Goal: Communication & Community: Answer question/provide support

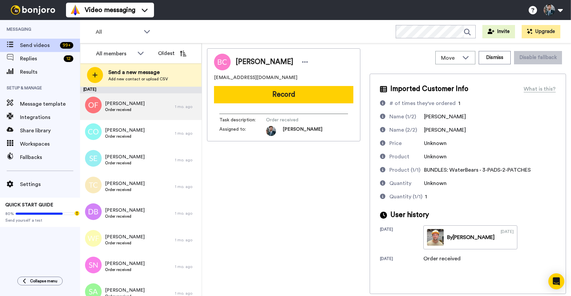
drag, startPoint x: 278, startPoint y: 201, endPoint x: 143, endPoint y: 98, distance: 169.6
click at [252, 187] on div "Brendan Cheng brendancheng555@gmail.com Record Task description : Order receive…" at bounding box center [283, 171] width 153 height 246
click at [142, 116] on div "Ovidiu-Viorel Fabian Order received" at bounding box center [127, 106] width 95 height 27
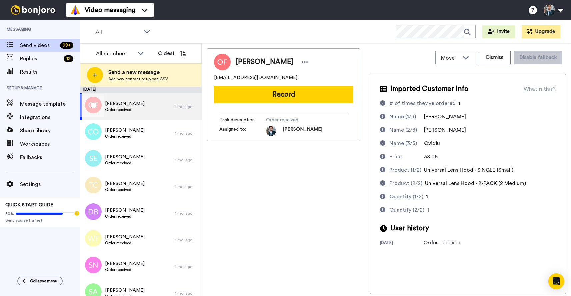
click at [91, 103] on div at bounding box center [92, 105] width 24 height 23
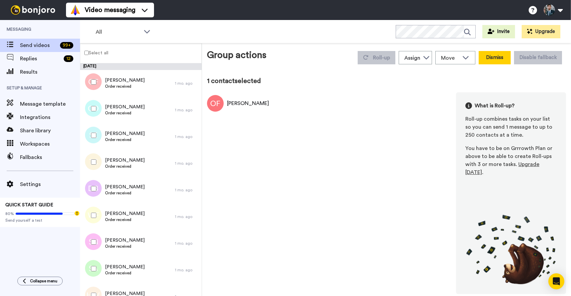
click at [494, 58] on button "Dismiss" at bounding box center [494, 57] width 32 height 13
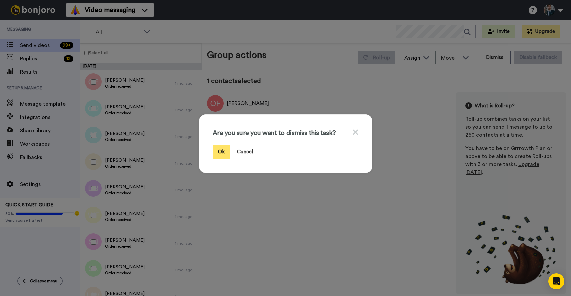
click at [219, 146] on button "Ok" at bounding box center [221, 152] width 17 height 14
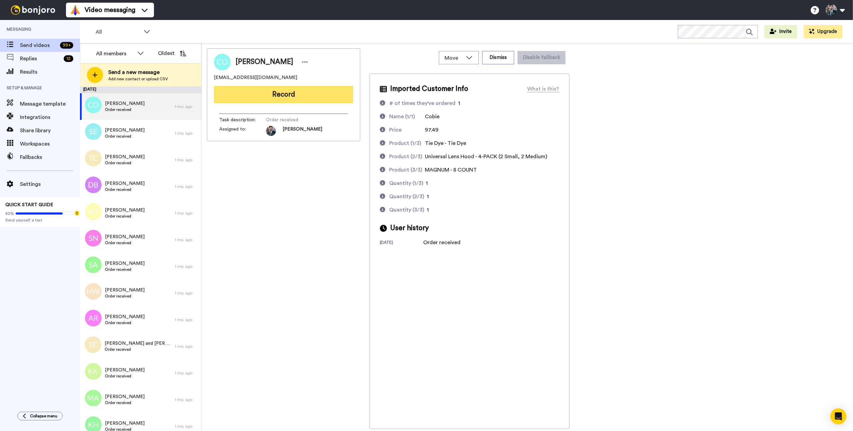
click at [289, 95] on button "Record" at bounding box center [283, 94] width 139 height 17
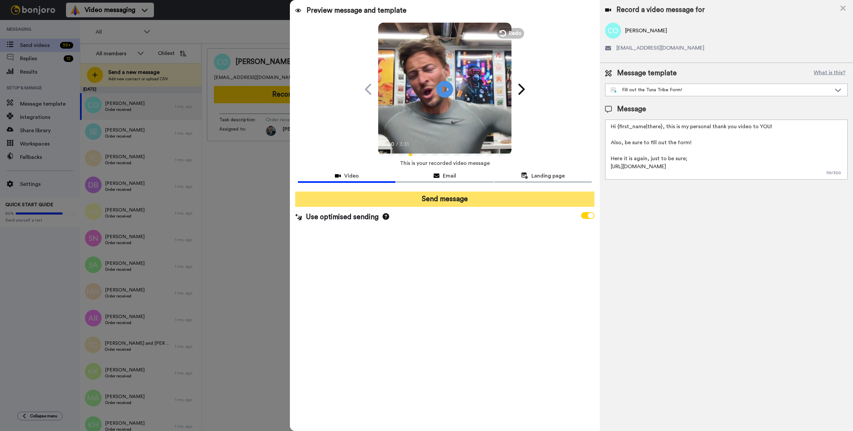
click at [441, 200] on button "Send message" at bounding box center [444, 199] width 299 height 15
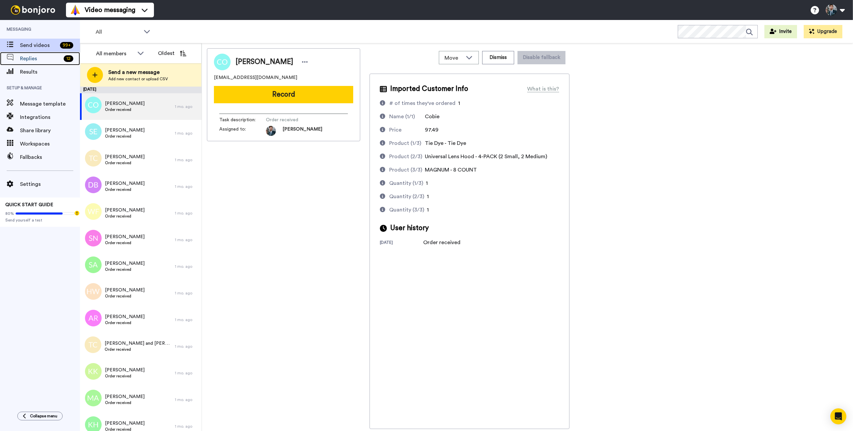
click at [48, 62] on span "Replies" at bounding box center [40, 59] width 41 height 8
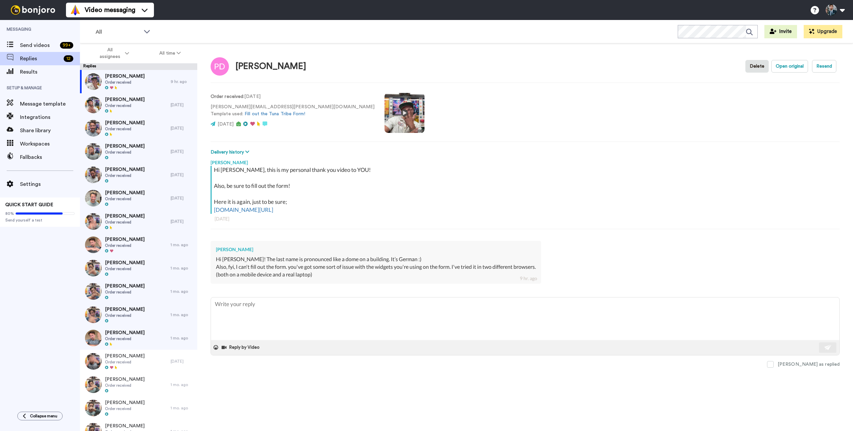
click at [48, 62] on span "Replies" at bounding box center [40, 59] width 41 height 8
click at [148, 77] on div "Peter Dohm Order received" at bounding box center [125, 81] width 91 height 23
click at [147, 81] on div "Peter Dohm Order received" at bounding box center [125, 81] width 91 height 23
click at [308, 273] on div "(both on a mobile device and a real laptop)" at bounding box center [376, 275] width 320 height 8
click at [308, 274] on div "(both on a mobile device and a real laptop)" at bounding box center [376, 275] width 320 height 8
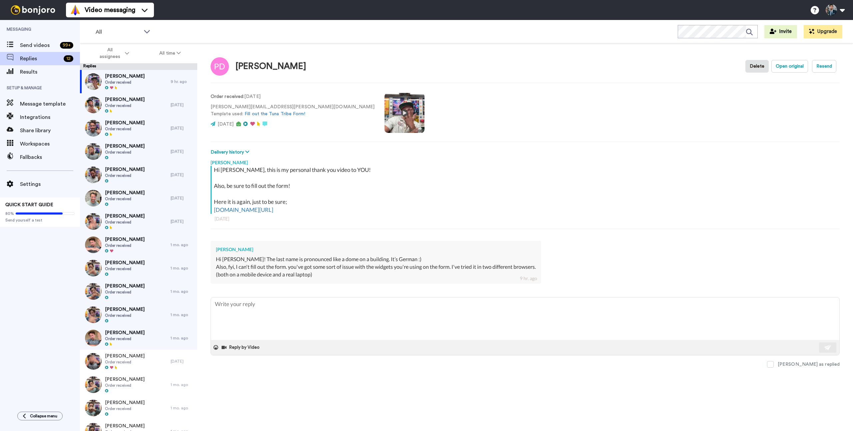
click at [308, 274] on div "(both on a mobile device and a real laptop)" at bounding box center [376, 275] width 320 height 8
click at [309, 277] on div "(both on a mobile device and a real laptop)" at bounding box center [376, 275] width 320 height 8
click at [271, 276] on div "(both on a mobile device and a real laptop)" at bounding box center [376, 275] width 320 height 8
drag, startPoint x: 241, startPoint y: 275, endPoint x: 298, endPoint y: 276, distance: 57.0
click at [298, 276] on div "(both on a mobile device and a real laptop)" at bounding box center [376, 275] width 320 height 8
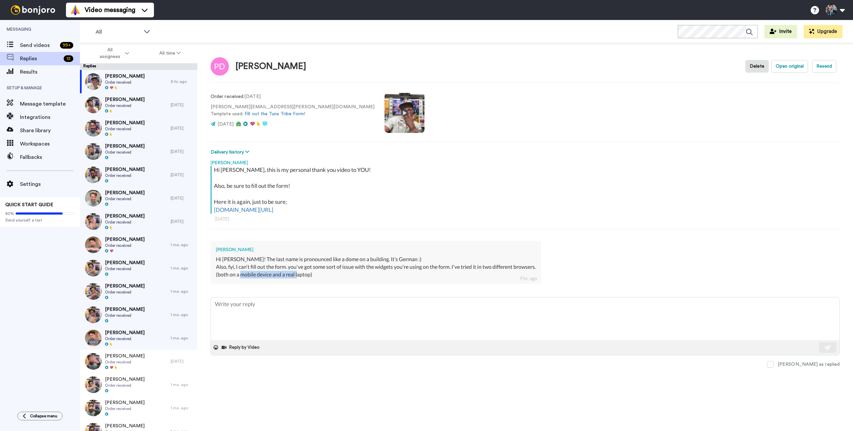
click at [298, 276] on div "(both on a mobile device and a real laptop)" at bounding box center [376, 275] width 320 height 8
drag, startPoint x: 281, startPoint y: 273, endPoint x: 298, endPoint y: 274, distance: 17.0
click at [286, 273] on div "(both on a mobile device and a real laptop)" at bounding box center [376, 275] width 320 height 8
click at [298, 274] on div "(both on a mobile device and a real laptop)" at bounding box center [376, 275] width 320 height 8
click at [273, 209] on link "form.jotform.com/252165498242057" at bounding box center [243, 209] width 59 height 7
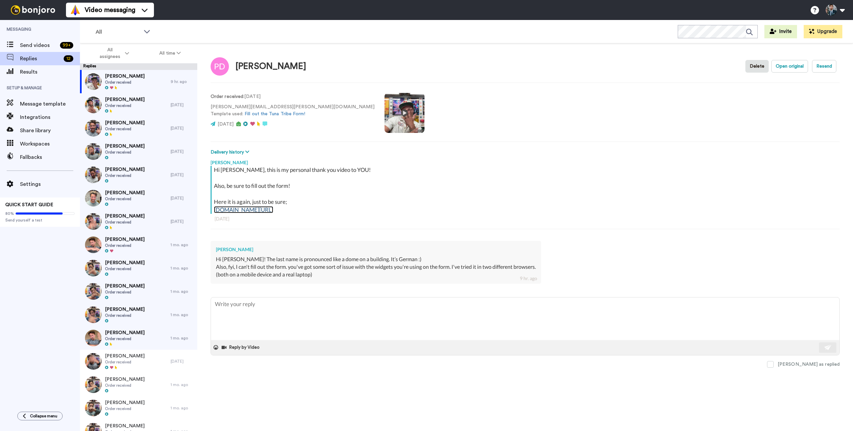
type textarea "x"
click at [462, 38] on div "All WORKSPACES View all All Default Task List Thanking VIPs + Add a new workspa…" at bounding box center [466, 31] width 773 height 23
click at [38, 106] on span "Message template" at bounding box center [50, 104] width 60 height 8
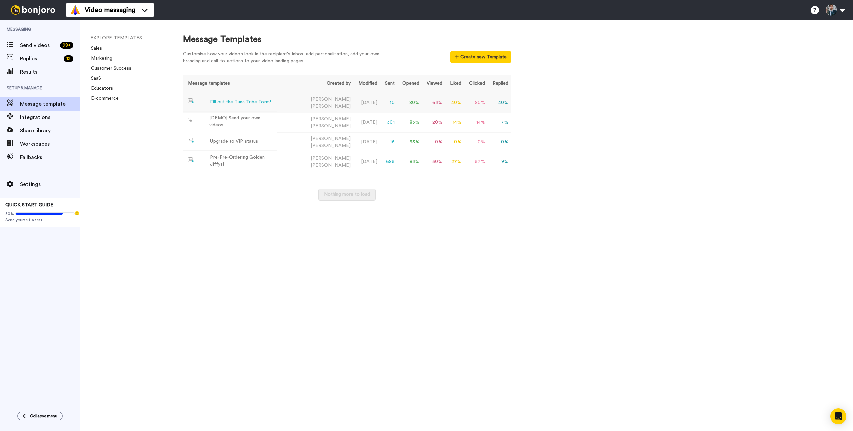
click at [225, 103] on div "Fill out the Tuna Tribe Form!" at bounding box center [240, 102] width 61 height 7
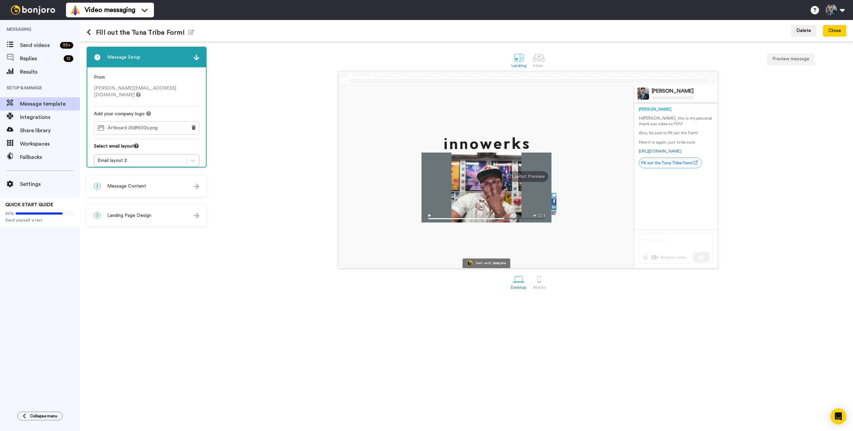
click at [186, 183] on div "2 Message Content" at bounding box center [146, 186] width 119 height 20
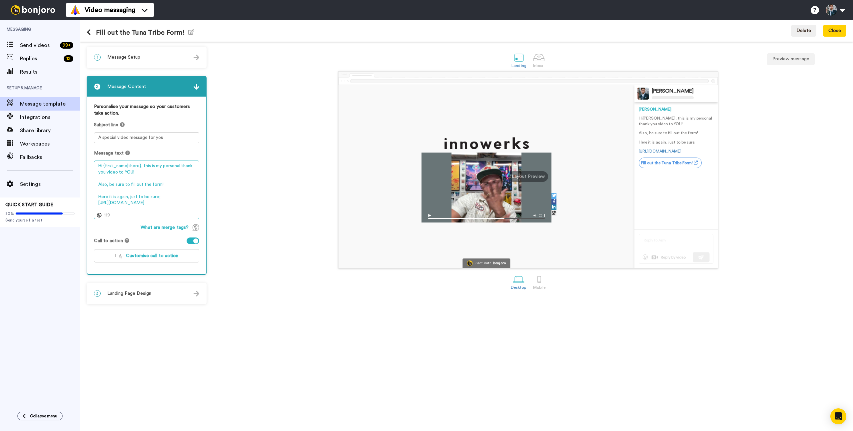
drag, startPoint x: 174, startPoint y: 187, endPoint x: 178, endPoint y: 232, distance: 45.5
click at [174, 187] on textarea "Hi {first_name|there}, this is my personal thank you video to YOU! Also, be sur…" at bounding box center [146, 190] width 105 height 59
click at [172, 254] on span "Customise call to action" at bounding box center [152, 256] width 52 height 5
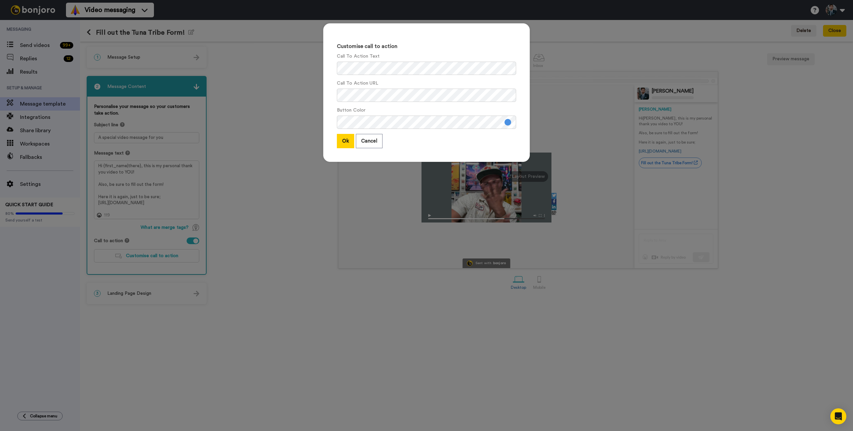
drag, startPoint x: 228, startPoint y: 254, endPoint x: 182, endPoint y: 240, distance: 48.1
click at [223, 252] on div "Customise call to action Call To Action Text Call To Action URL Button Color Ok…" at bounding box center [426, 215] width 853 height 431
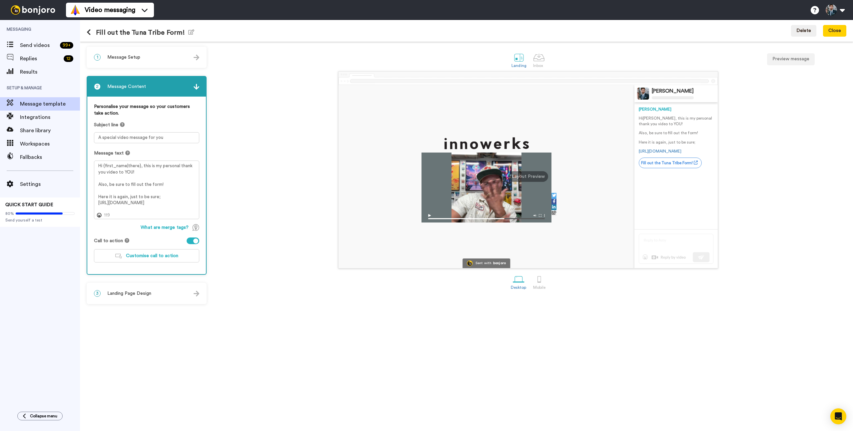
click at [189, 241] on div at bounding box center [193, 241] width 13 height 7
drag, startPoint x: 241, startPoint y: 241, endPoint x: 251, endPoint y: 243, distance: 11.0
click at [244, 242] on div "Sent with bonjoro Cary Decker Cary Hi Tom , this is my personal thank you video…" at bounding box center [528, 169] width 636 height 197
click at [280, 253] on div "Sent with bonjoro Cary Decker Cary Hi Tom , this is my personal thank you video…" at bounding box center [528, 169] width 636 height 197
drag, startPoint x: 768, startPoint y: 139, endPoint x: 787, endPoint y: 102, distance: 41.4
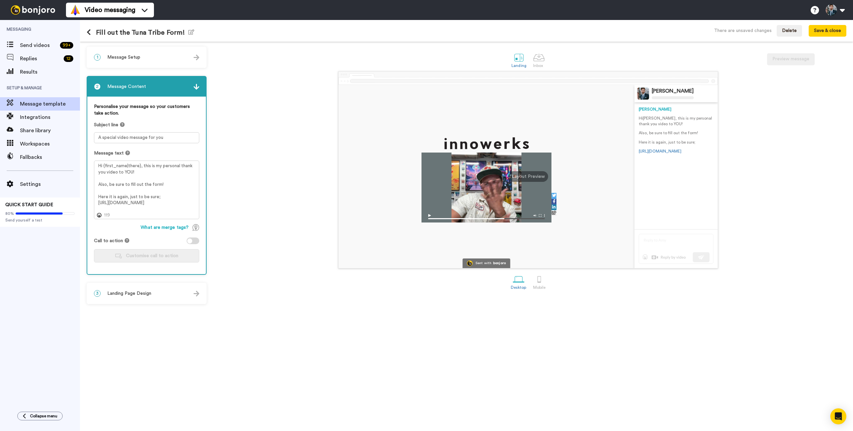
click at [768, 139] on div "Sent with bonjoro Cary Decker Cary Hi Tom , this is my personal thank you video…" at bounding box center [528, 169] width 636 height 197
click at [825, 32] on button "Save & close" at bounding box center [828, 31] width 38 height 12
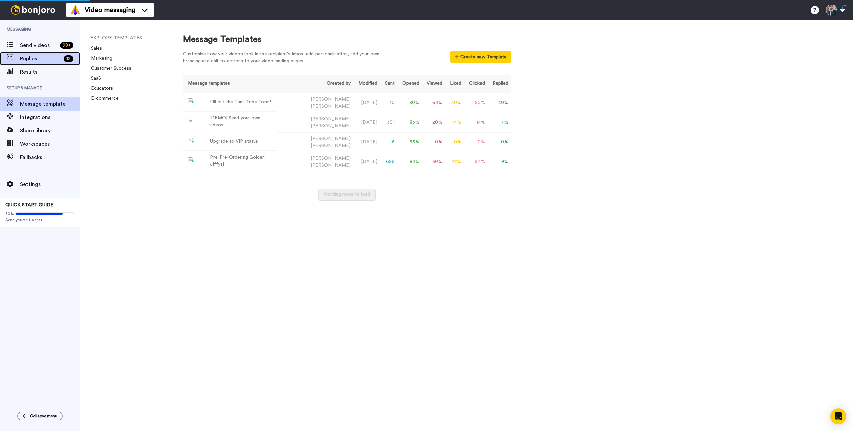
click at [21, 61] on span "Replies" at bounding box center [40, 59] width 41 height 8
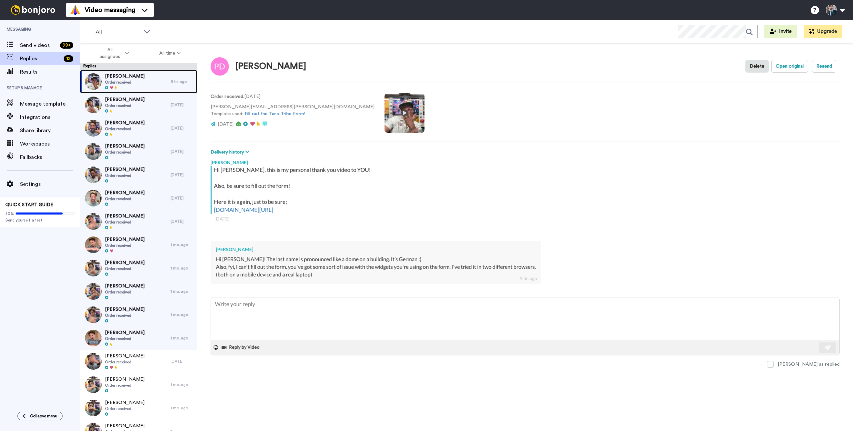
click at [133, 83] on div "[PERSON_NAME] Order received" at bounding box center [125, 81] width 91 height 23
click at [241, 346] on button "Reply by Video" at bounding box center [241, 348] width 41 height 10
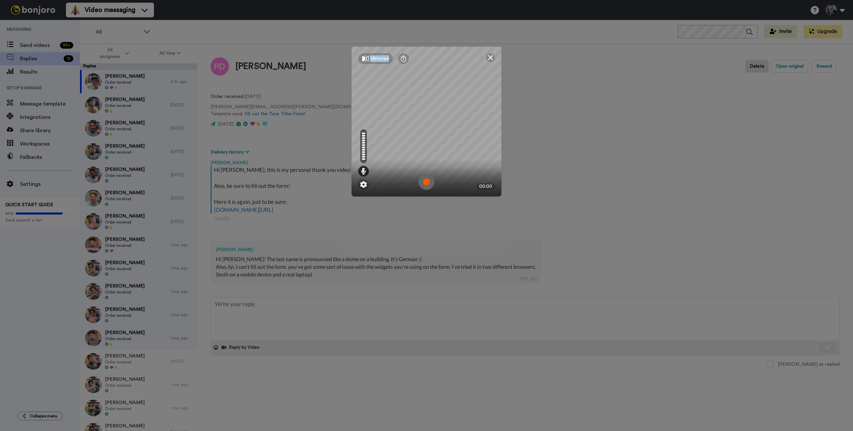
drag, startPoint x: 400, startPoint y: 49, endPoint x: 393, endPoint y: 18, distance: 31.4
click at [548, 123] on div "Mirrored Redo 00:00" at bounding box center [426, 215] width 853 height 431
click at [263, 27] on div "Mirrored Redo 00:00" at bounding box center [426, 215] width 853 height 431
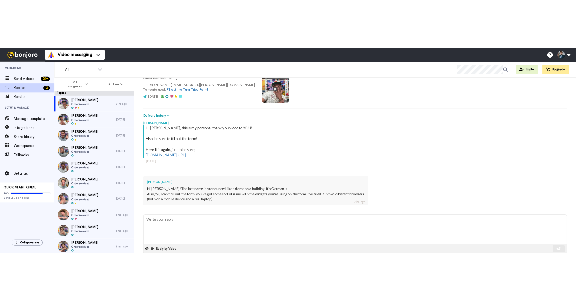
scroll to position [67, 0]
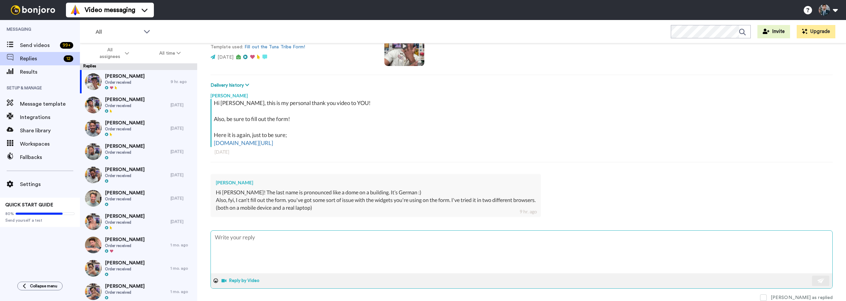
click at [238, 280] on button "Reply by Video" at bounding box center [241, 281] width 41 height 10
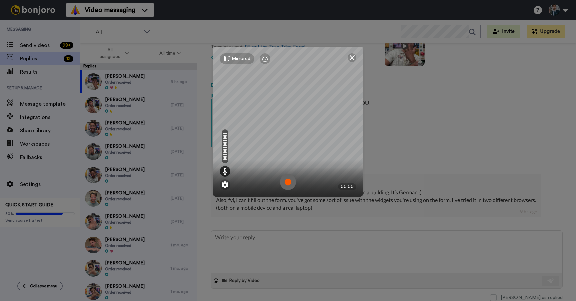
click at [290, 184] on img at bounding box center [288, 182] width 16 height 16
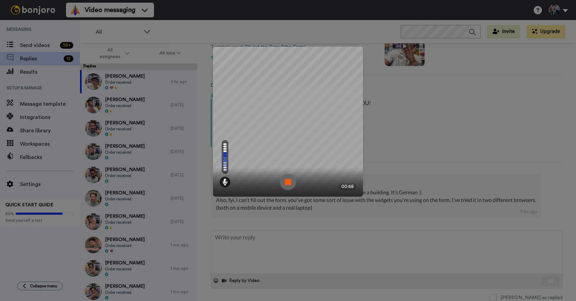
click at [290, 184] on img at bounding box center [288, 182] width 16 height 16
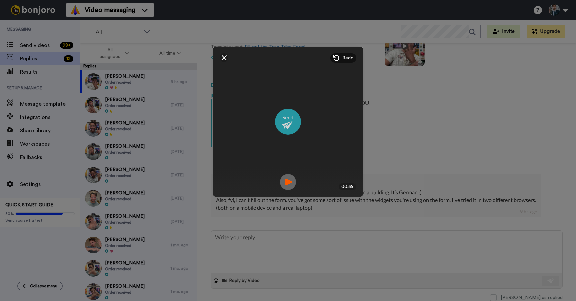
click at [290, 126] on img at bounding box center [288, 122] width 26 height 26
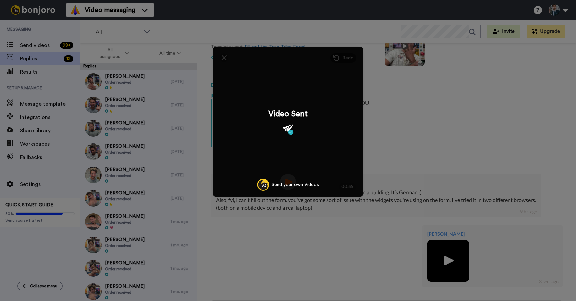
click at [454, 144] on div "Mirrored Redo 00:59 Video Sent Send your own Videos" at bounding box center [288, 150] width 576 height 301
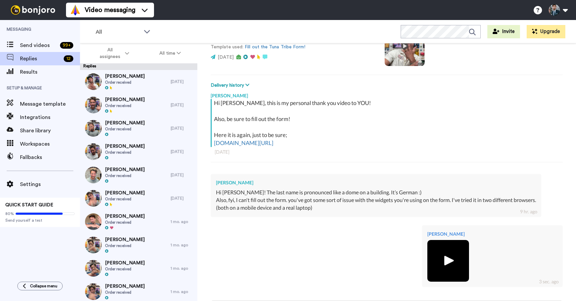
scroll to position [137, 0]
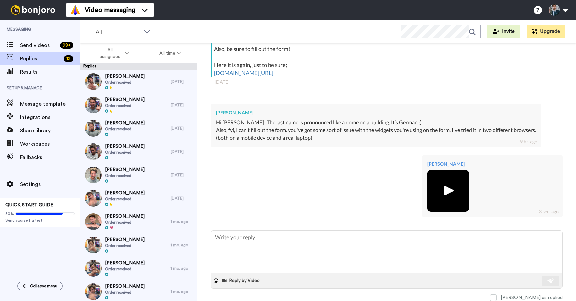
click at [334, 71] on div "Hi Peter, this is my personal thank you video to YOU! Also, be sure to fill out…" at bounding box center [387, 53] width 347 height 48
drag, startPoint x: 319, startPoint y: 73, endPoint x: 214, endPoint y: 71, distance: 105.6
click at [214, 71] on div "Hi Peter, this is my personal thank you video to YOU! Also, be sure to fill out…" at bounding box center [386, 53] width 350 height 48
copy link "form.jotform.com/252165498242057"
click at [252, 241] on textarea at bounding box center [386, 252] width 351 height 43
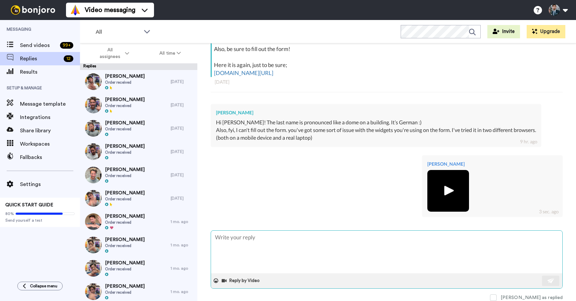
paste textarea "form.jotform.com/252165498242057"
type textarea "x"
type textarea "form.jotform.com/252165498242057"
click at [555, 281] on button at bounding box center [550, 281] width 17 height 10
type textarea "x"
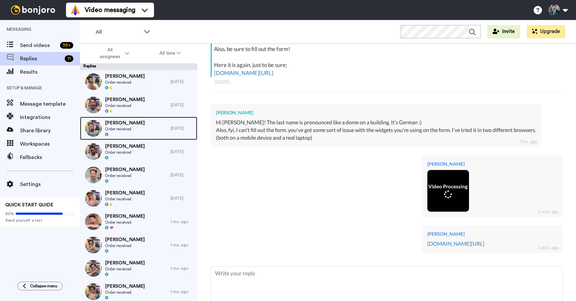
click at [139, 128] on div "Joseph Slavin Order received" at bounding box center [125, 128] width 91 height 23
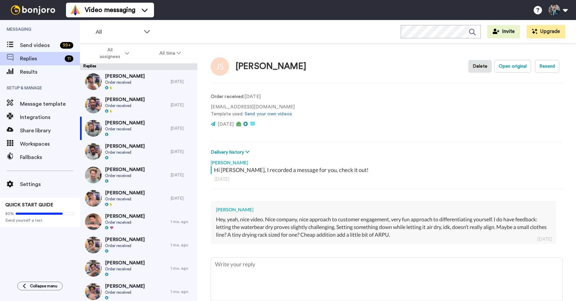
scroll to position [27, 0]
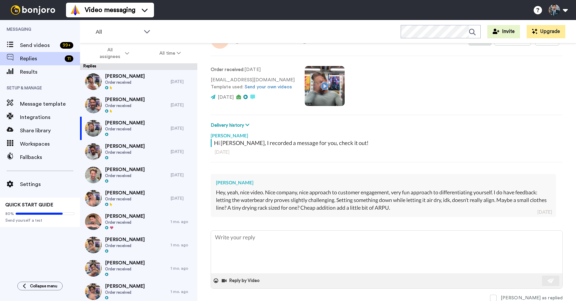
click at [318, 200] on div "Hey, yeah, nice video. Nice company, nice approach to customer engagement, very…" at bounding box center [383, 200] width 335 height 23
drag, startPoint x: 292, startPoint y: 199, endPoint x: 287, endPoint y: 199, distance: 5.4
click at [292, 199] on div "Hey, yeah, nice video. Nice company, nice approach to customer engagement, very…" at bounding box center [383, 200] width 335 height 23
drag, startPoint x: 281, startPoint y: 198, endPoint x: 345, endPoint y: 198, distance: 64.3
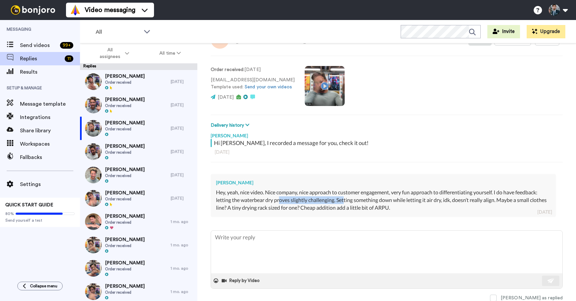
click at [345, 198] on div "Hey, yeah, nice video. Nice company, nice approach to customer engagement, very…" at bounding box center [383, 200] width 335 height 23
drag, startPoint x: 342, startPoint y: 200, endPoint x: 390, endPoint y: 202, distance: 48.3
click at [390, 202] on div "Hey, yeah, nice video. Nice company, nice approach to customer engagement, very…" at bounding box center [383, 200] width 335 height 23
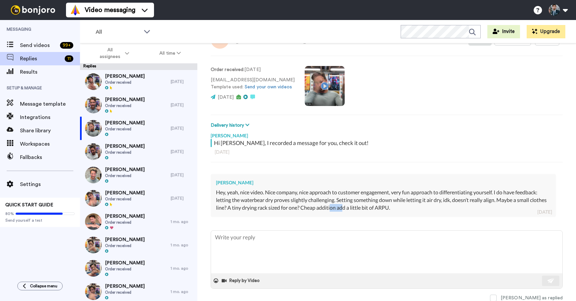
drag, startPoint x: 352, startPoint y: 208, endPoint x: 363, endPoint y: 208, distance: 10.7
click at [363, 208] on div "Hey, yeah, nice video. Nice company, nice approach to customer engagement, very…" at bounding box center [383, 200] width 335 height 23
drag, startPoint x: 363, startPoint y: 208, endPoint x: 349, endPoint y: 209, distance: 13.3
click at [362, 208] on div "Hey, yeah, nice video. Nice company, nice approach to customer engagement, very…" at bounding box center [383, 200] width 335 height 23
drag, startPoint x: 349, startPoint y: 209, endPoint x: 380, endPoint y: 210, distance: 31.0
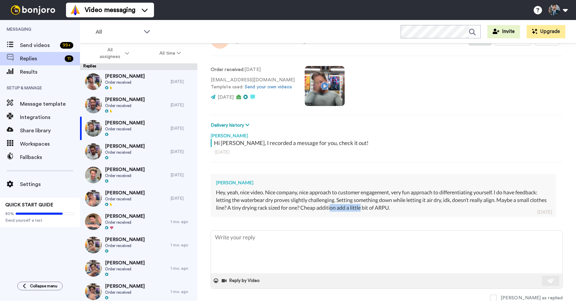
click at [380, 210] on div "Hey, yeah, nice video. Nice company, nice approach to customer engagement, very…" at bounding box center [383, 200] width 335 height 23
drag, startPoint x: 380, startPoint y: 210, endPoint x: 368, endPoint y: 209, distance: 12.0
click at [378, 210] on div "Hey, yeah, nice video. Nice company, nice approach to customer engagement, very…" at bounding box center [383, 200] width 335 height 23
click at [421, 211] on div "Joseph Slavin Hey, yeah, nice video. Nice company, nice approach to customer en…" at bounding box center [383, 195] width 345 height 43
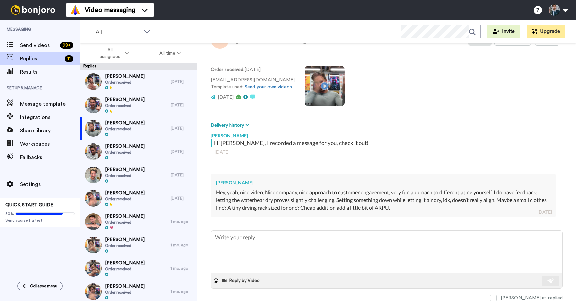
scroll to position [0, 0]
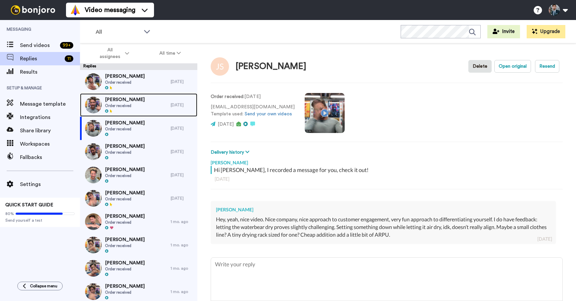
click at [136, 102] on div "Alan Raisman Order received" at bounding box center [125, 104] width 91 height 23
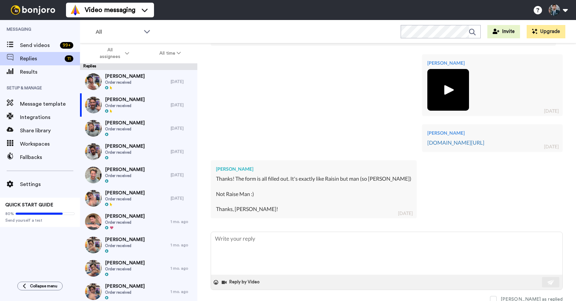
scroll to position [208, 0]
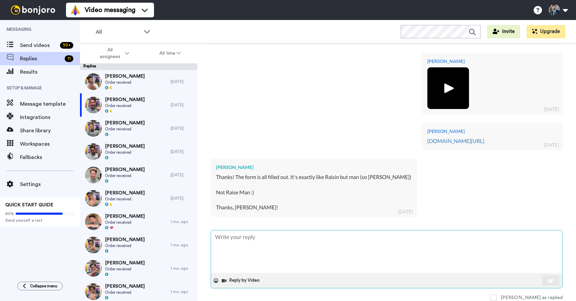
click at [352, 239] on textarea at bounding box center [386, 251] width 351 height 43
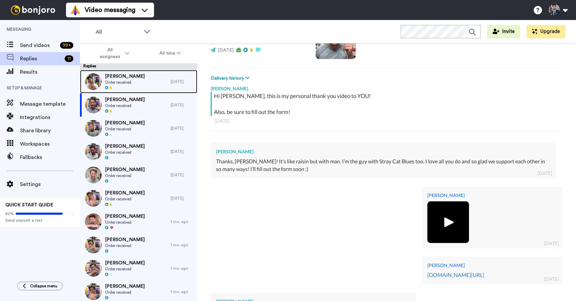
click at [139, 83] on div "Kenji Butler Order received" at bounding box center [125, 81] width 91 height 23
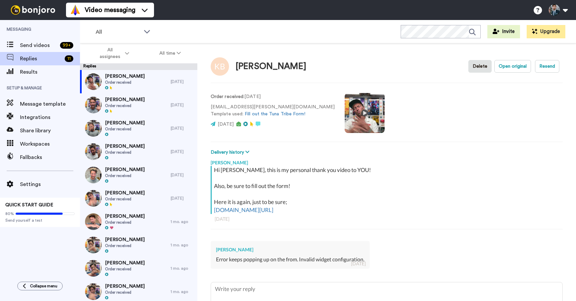
scroll to position [52, 0]
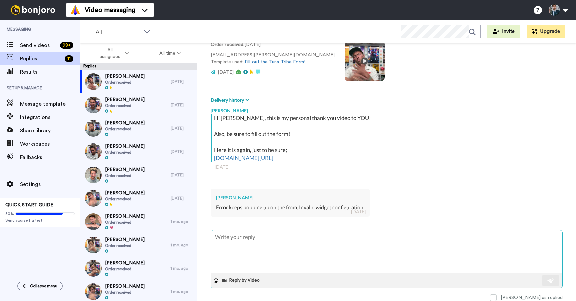
click at [320, 248] on textarea at bounding box center [386, 251] width 351 height 43
click at [236, 281] on button "Reply by Video" at bounding box center [241, 281] width 41 height 10
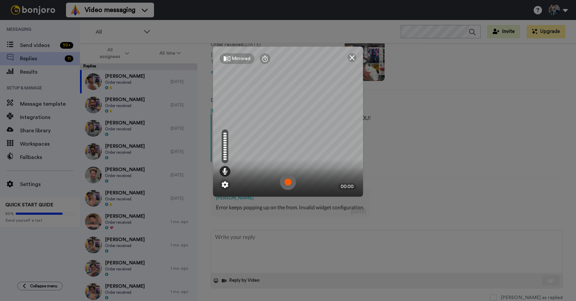
click at [290, 184] on img at bounding box center [288, 182] width 16 height 16
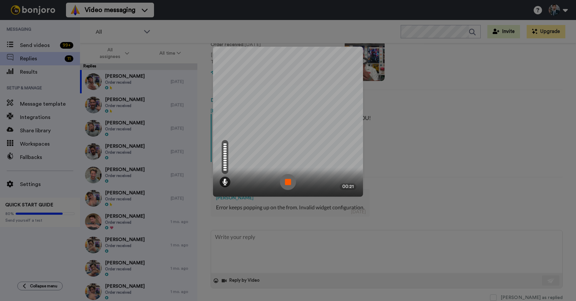
click at [290, 184] on img at bounding box center [288, 182] width 16 height 16
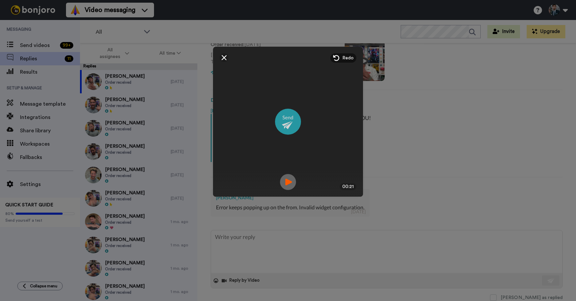
click at [290, 126] on img at bounding box center [288, 122] width 26 height 26
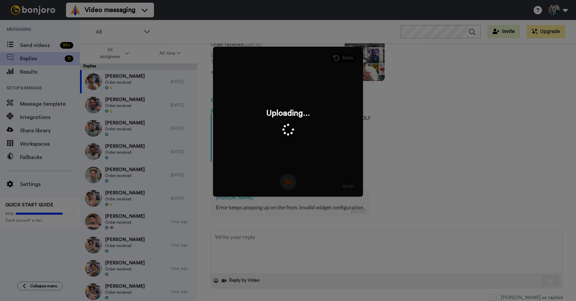
click at [280, 276] on div "Mirrored Redo 00:21 Uploading..." at bounding box center [288, 150] width 576 height 301
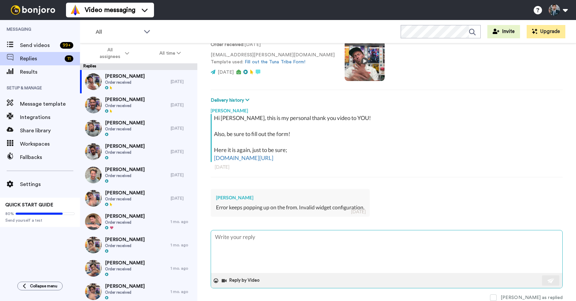
click at [257, 251] on textarea at bounding box center [386, 251] width 351 height 43
paste textarea "form.jotform.com/252165498242057"
type textarea "x"
type textarea "form.jotform.com/252165498242057"
type textarea "x"
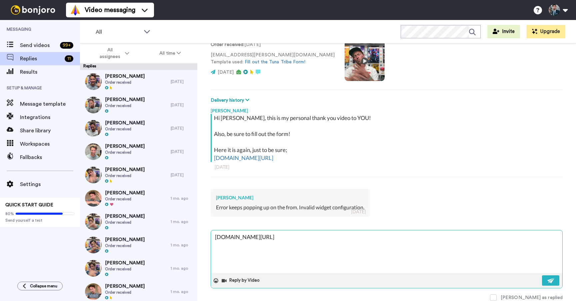
drag, startPoint x: 422, startPoint y: 252, endPoint x: 515, endPoint y: 277, distance: 96.3
click at [422, 252] on textarea "form.jotform.com/252165498242057" at bounding box center [386, 251] width 351 height 43
type textarea "form.jotform.com/252165498242057"
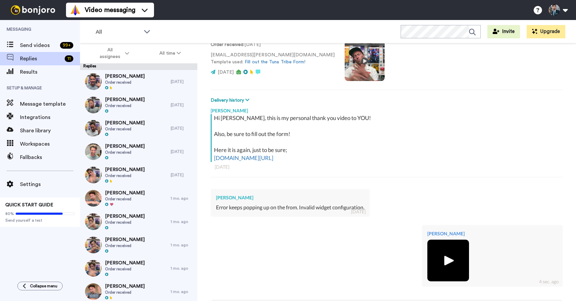
drag, startPoint x: 546, startPoint y: 280, endPoint x: 538, endPoint y: 264, distance: 17.7
click at [541, 264] on div "Cary Decker Hi Kenji, this is my personal thank you video to YOU! Also, be sure…" at bounding box center [387, 237] width 352 height 267
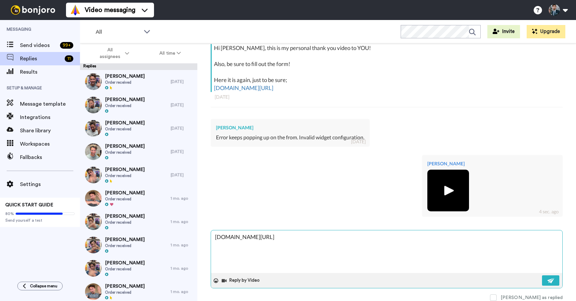
drag, startPoint x: 495, startPoint y: 259, endPoint x: 499, endPoint y: 259, distance: 3.7
click at [495, 259] on textarea "form.jotform.com/252165498242057" at bounding box center [386, 251] width 351 height 43
click at [553, 280] on img at bounding box center [550, 280] width 7 height 5
type textarea "x"
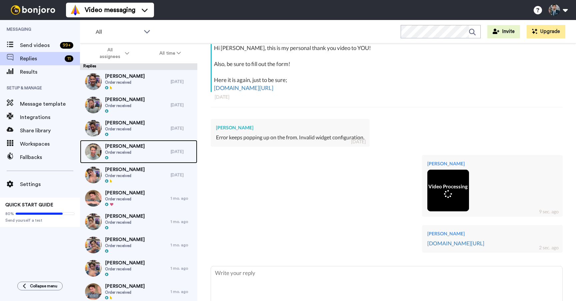
click at [139, 149] on span "Wasim Al-Nasser" at bounding box center [125, 146] width 40 height 7
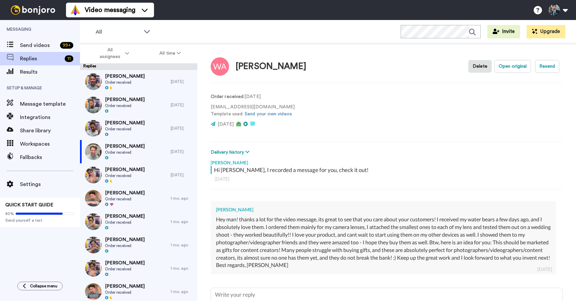
scroll to position [65, 0]
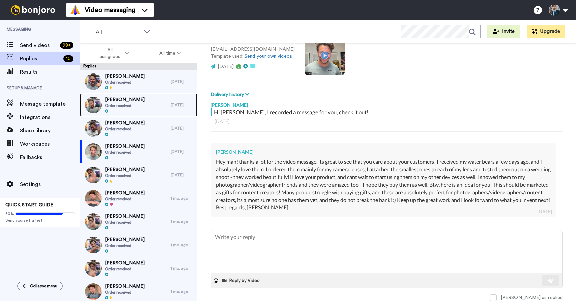
click at [135, 106] on div "Joseph Slavin Order received" at bounding box center [125, 104] width 91 height 23
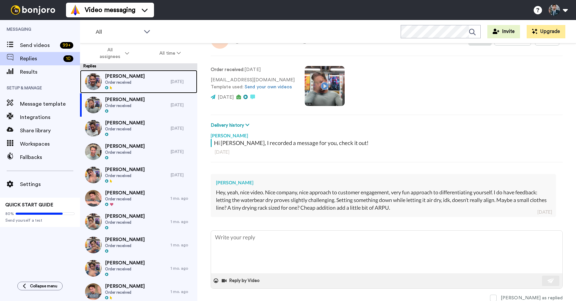
click at [139, 78] on div "Alan Raisman Order received" at bounding box center [125, 81] width 91 height 23
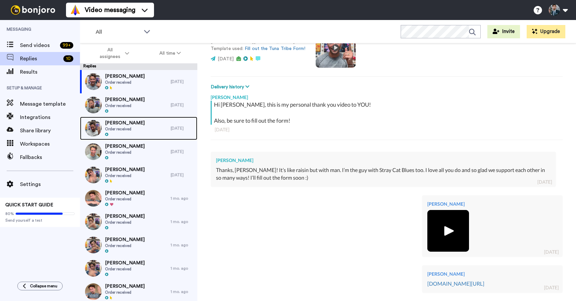
click at [149, 126] on div "Dominica Kunz Order received" at bounding box center [125, 128] width 91 height 23
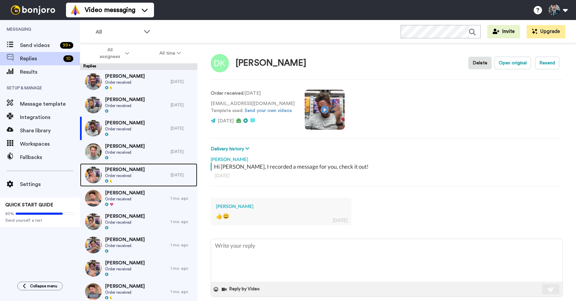
click at [135, 166] on div "Ramon Ian Ilustre Order received" at bounding box center [125, 174] width 91 height 23
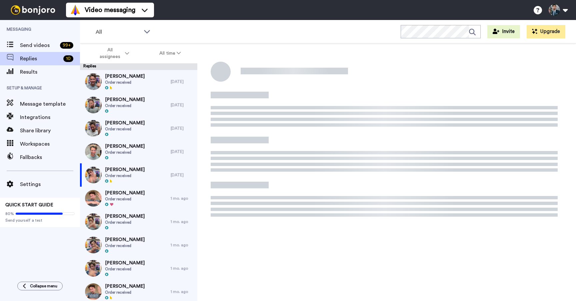
click at [136, 143] on span "Wasim Al-Nasser" at bounding box center [125, 146] width 40 height 7
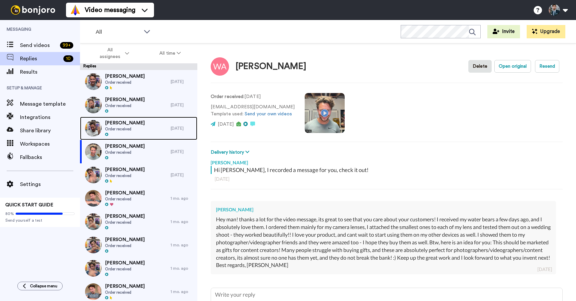
click at [138, 128] on div "Dominica Kunz Order received" at bounding box center [125, 128] width 91 height 23
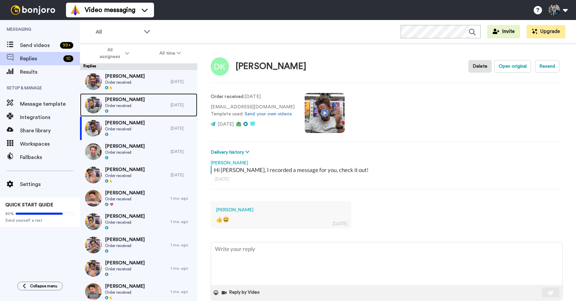
click at [139, 99] on div "Joseph Slavin Order received" at bounding box center [125, 104] width 91 height 23
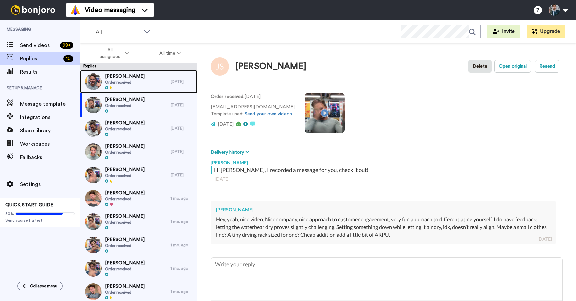
click at [141, 82] on div "Alan Raisman Order received" at bounding box center [125, 81] width 91 height 23
type textarea "x"
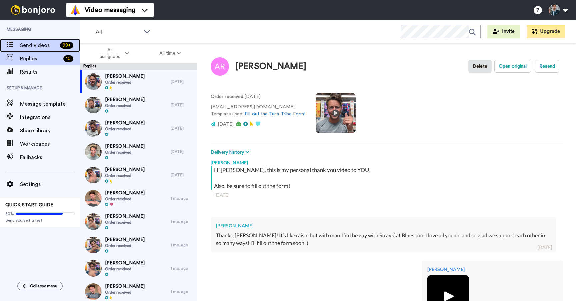
click at [29, 49] on span "Send videos" at bounding box center [38, 45] width 37 height 8
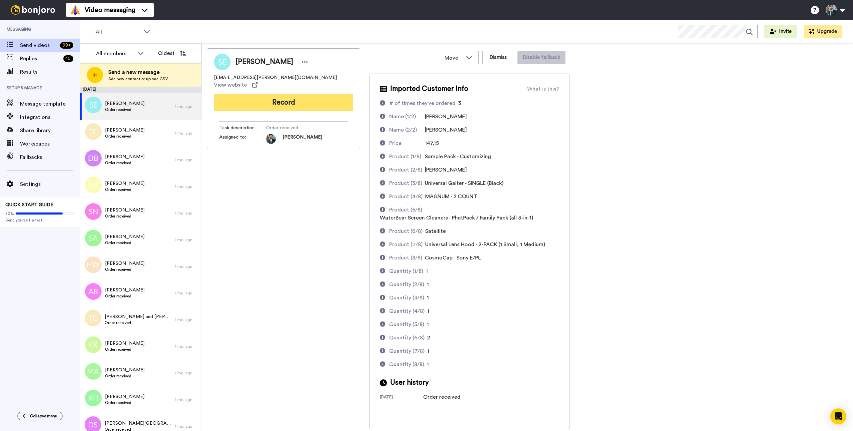
click at [276, 98] on button "Record" at bounding box center [283, 102] width 139 height 17
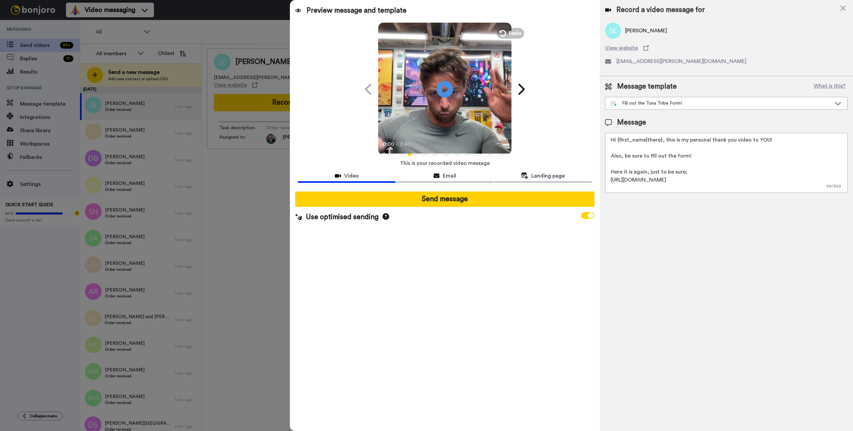
click at [575, 158] on textarea "Hi {first_name|there}, this is my personal thank you video to YOU! Also, be sur…" at bounding box center [726, 163] width 243 height 60
click at [575, 164] on textarea "Hi {first_name|there}, this is my personal thank you video to YOU! Also, be sur…" at bounding box center [726, 163] width 243 height 60
click at [575, 173] on textarea "Hi {first_name|there}, this is my personal thank you video to YOU! Also, be sur…" at bounding box center [726, 163] width 243 height 60
drag, startPoint x: 691, startPoint y: 171, endPoint x: 613, endPoint y: 173, distance: 77.7
click at [575, 173] on textarea "Hi {first_name|there}, this is my personal thank you video to YOU! Also, be sur…" at bounding box center [726, 163] width 243 height 60
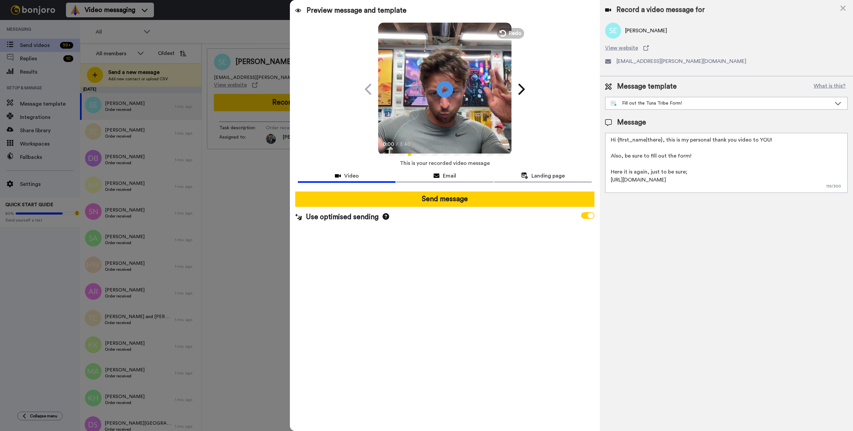
click at [575, 173] on textarea "Hi {first_name|there}, this is my personal thank you video to YOU! Also, be sur…" at bounding box center [726, 163] width 243 height 60
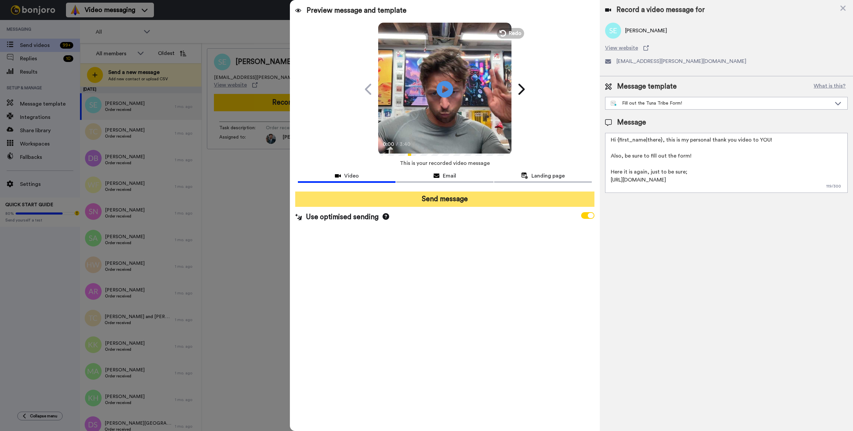
click at [522, 196] on button "Send message" at bounding box center [444, 199] width 299 height 15
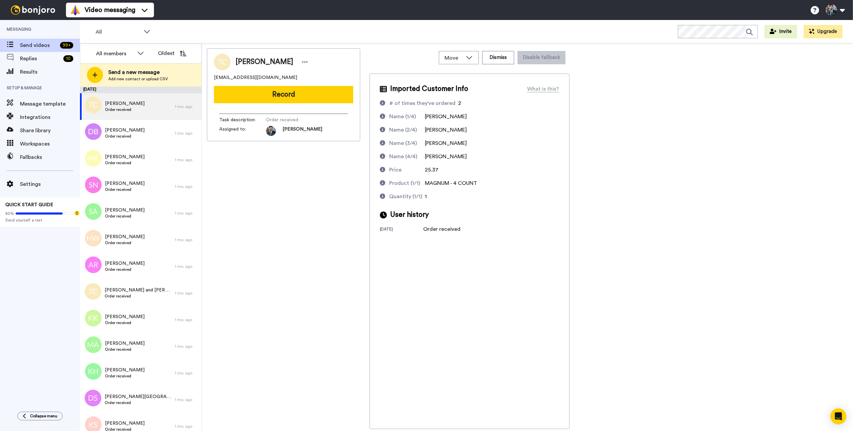
drag, startPoint x: 332, startPoint y: 197, endPoint x: 97, endPoint y: 112, distance: 250.2
click at [322, 192] on div "[PERSON_NAME] [EMAIL_ADDRESS][DOMAIN_NAME] Record Task description : Order rece…" at bounding box center [283, 238] width 153 height 381
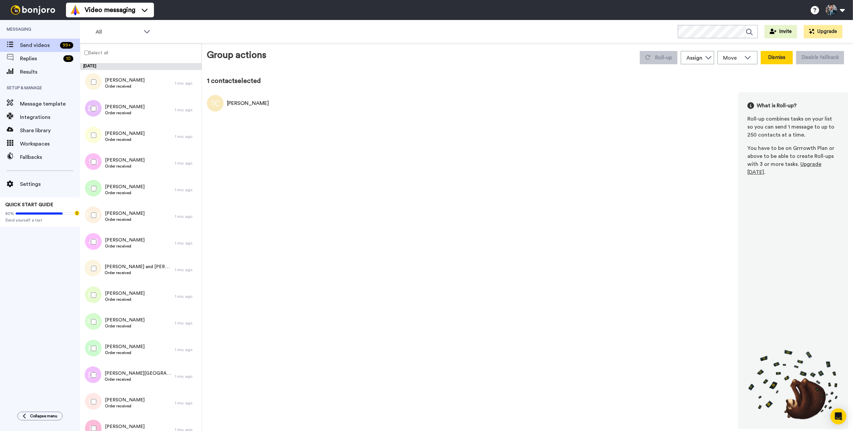
click at [785, 60] on button "Dismiss" at bounding box center [777, 57] width 32 height 13
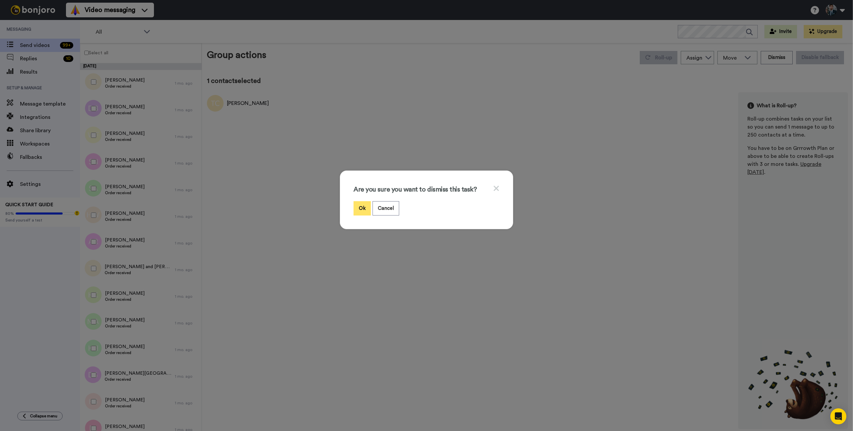
click at [357, 210] on button "Ok" at bounding box center [361, 208] width 17 height 14
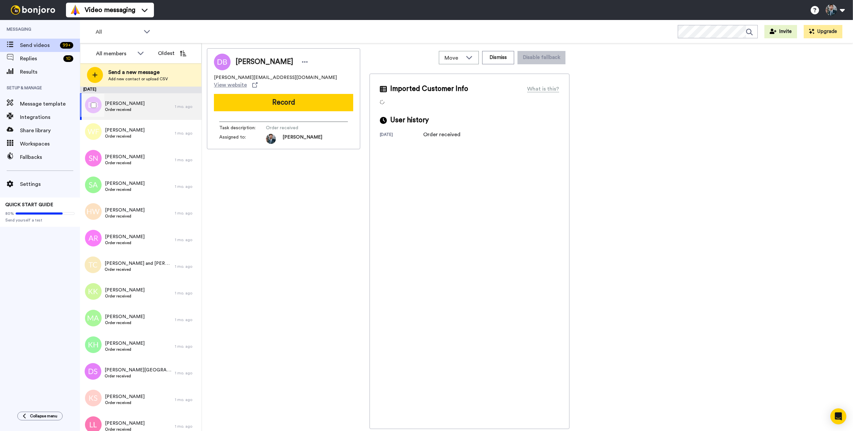
click at [157, 106] on div "David Bergman Order received" at bounding box center [127, 106] width 95 height 27
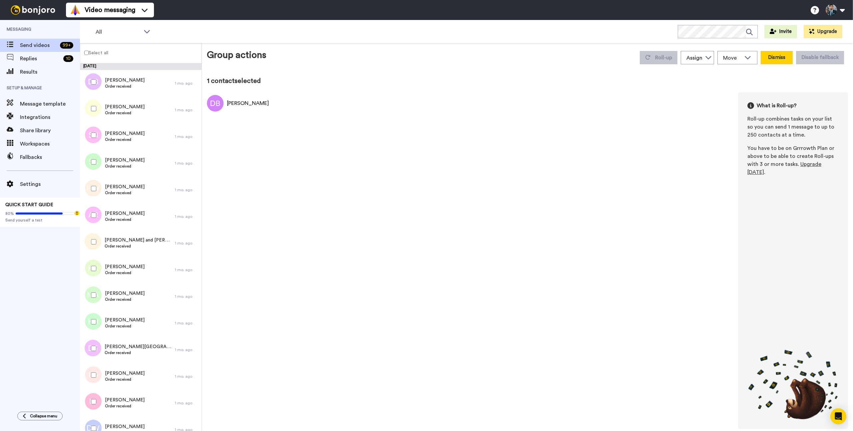
click at [773, 58] on button "Dismiss" at bounding box center [777, 57] width 32 height 13
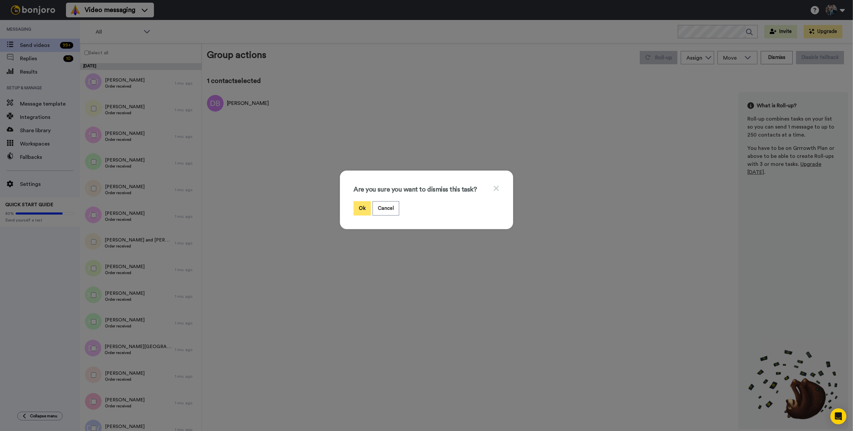
click at [364, 205] on button "Ok" at bounding box center [361, 208] width 17 height 14
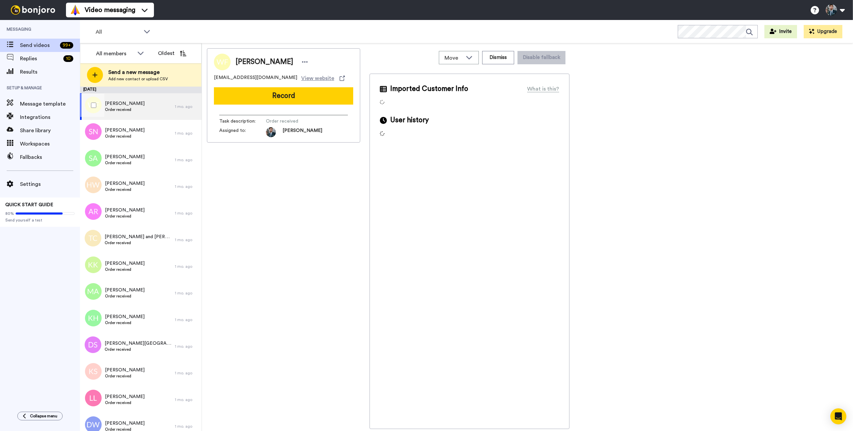
click at [153, 107] on div "William Fleischmann Order received" at bounding box center [127, 106] width 95 height 27
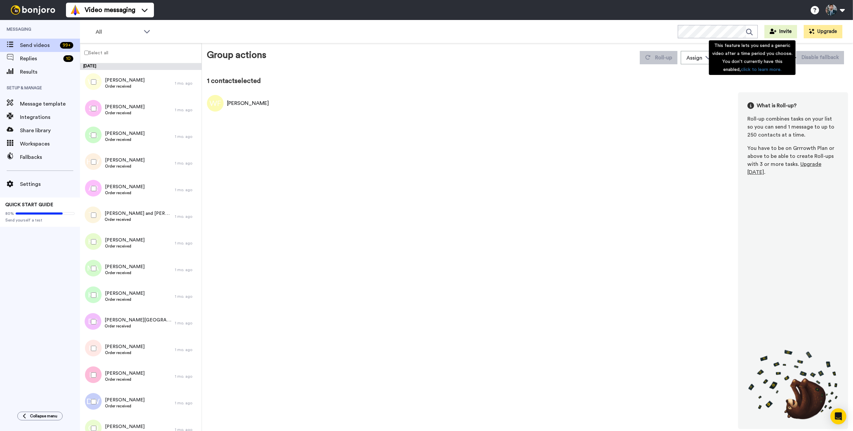
click at [778, 58] on div "This feature lets you send a generic video after a time period you choose. You …" at bounding box center [752, 57] width 87 height 35
click at [809, 93] on div "What is Roll-up? Roll-up combines tasks on your list so you can send 1 message …" at bounding box center [793, 260] width 110 height 337
click at [768, 54] on button "Dismiss" at bounding box center [777, 57] width 32 height 13
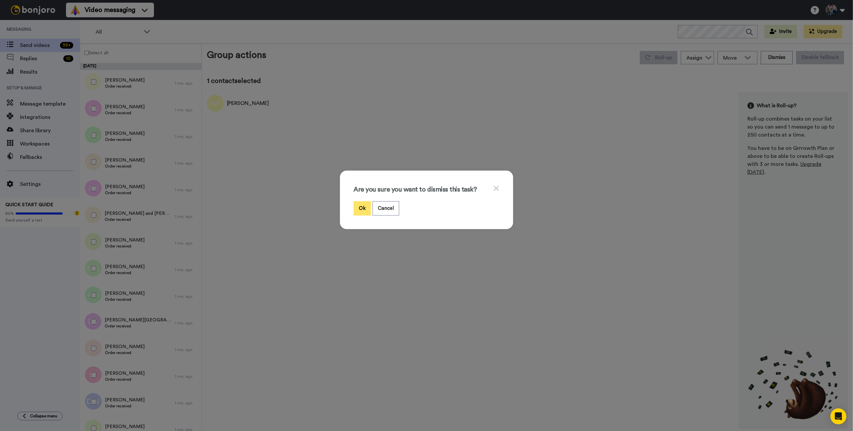
click at [367, 205] on button "Ok" at bounding box center [361, 208] width 17 height 14
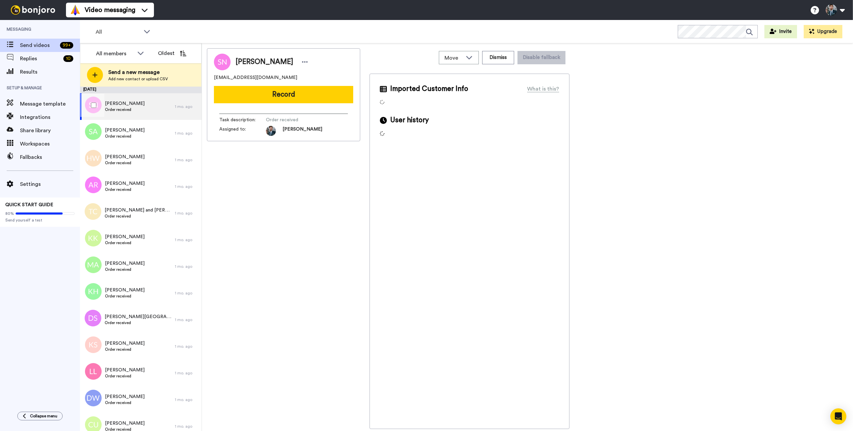
click at [152, 103] on div "Scott Neaves Order received" at bounding box center [127, 106] width 95 height 27
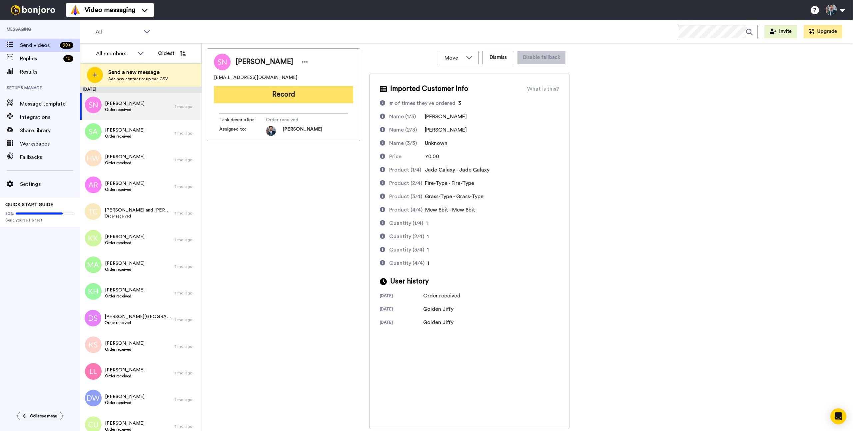
click at [278, 97] on button "Record" at bounding box center [283, 94] width 139 height 17
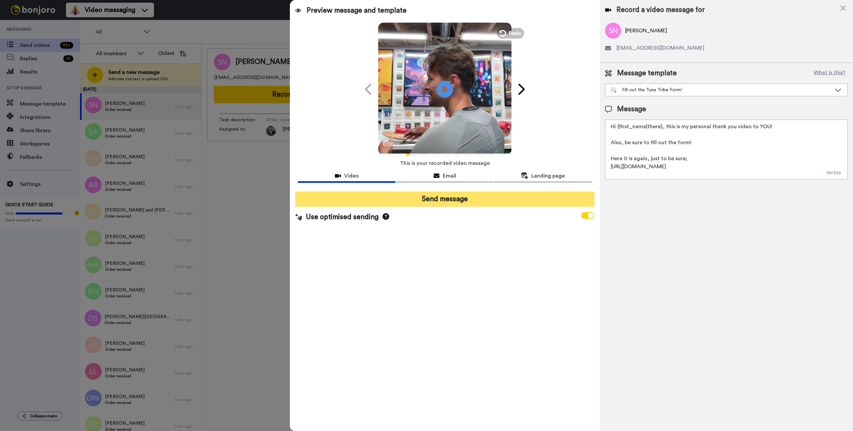
click at [442, 203] on button "Send message" at bounding box center [444, 199] width 299 height 15
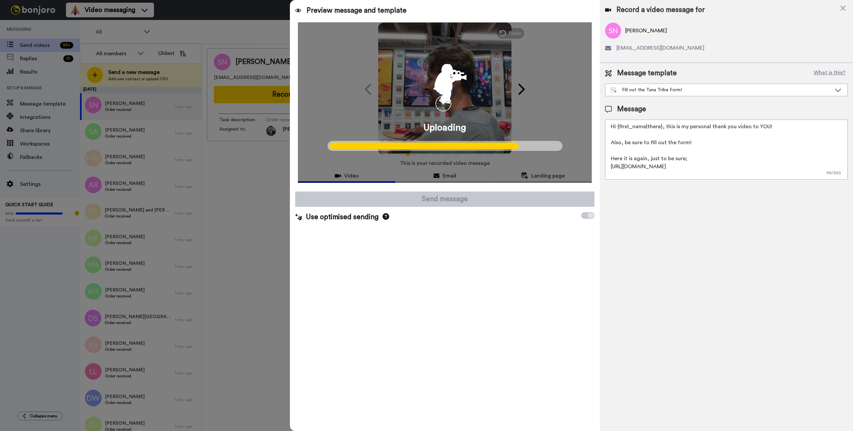
click at [251, 199] on div at bounding box center [426, 215] width 853 height 431
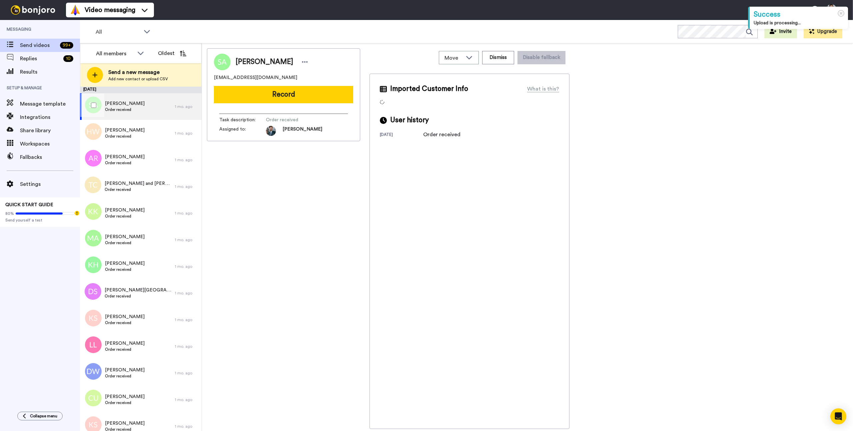
click at [156, 108] on div "[PERSON_NAME] Order received" at bounding box center [127, 106] width 95 height 27
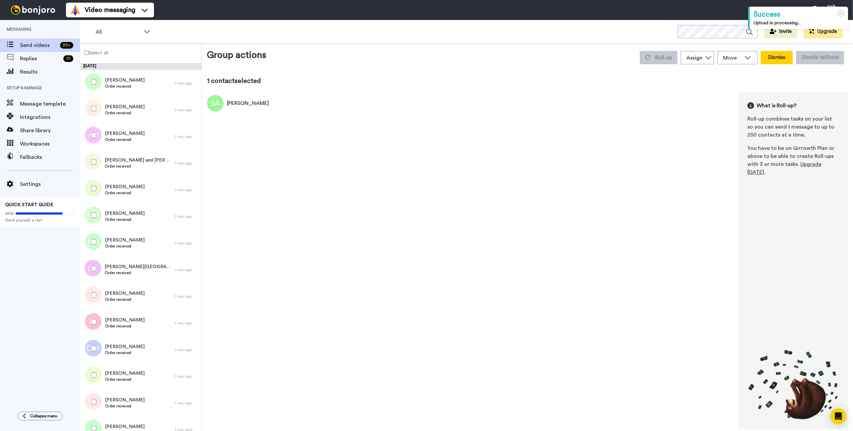
click at [768, 60] on button "Dismiss" at bounding box center [777, 57] width 32 height 13
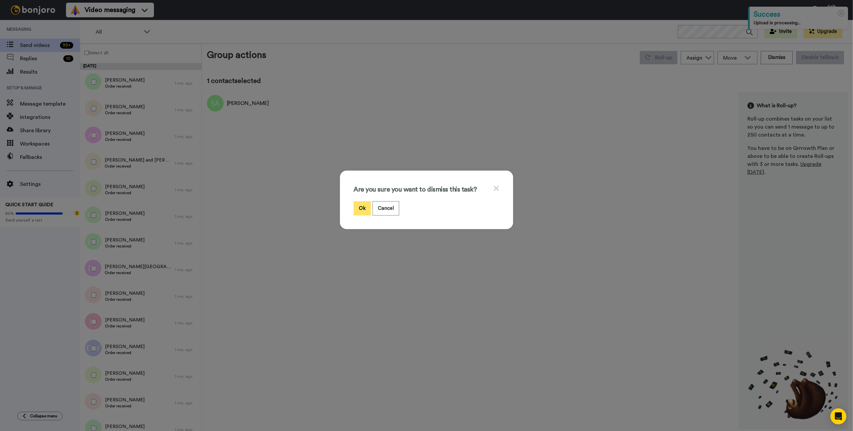
click at [361, 209] on button "Ok" at bounding box center [361, 208] width 17 height 14
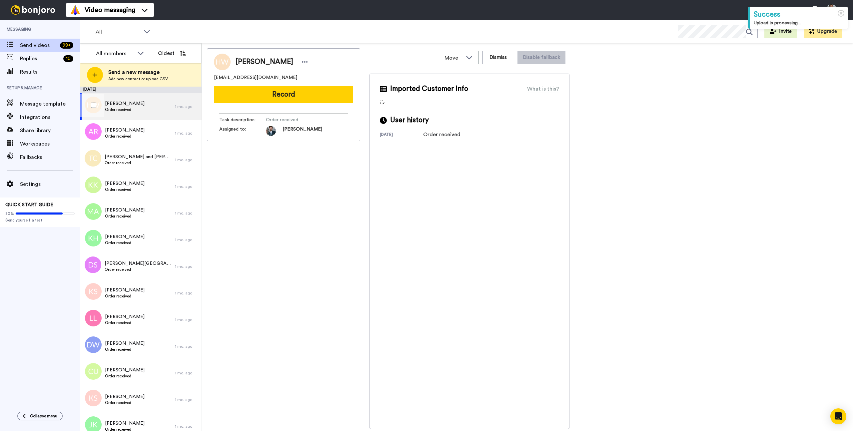
click at [148, 107] on div "HM Wong Order received" at bounding box center [127, 106] width 95 height 27
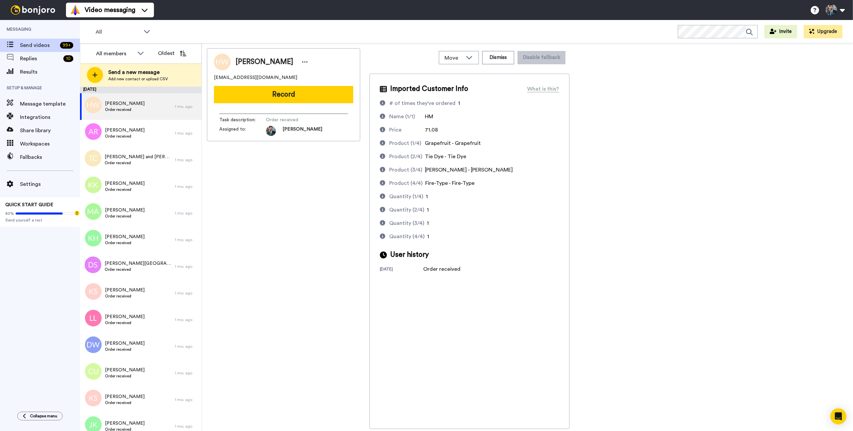
click at [279, 176] on div "HM Wong hmwong@live.com Record Task description : Order received Assigned to: C…" at bounding box center [283, 238] width 153 height 381
click at [316, 208] on div "HM Wong hmwong@live.com Record Task description : Order received Assigned to: C…" at bounding box center [283, 238] width 153 height 381
click at [280, 95] on button "Record" at bounding box center [283, 94] width 139 height 17
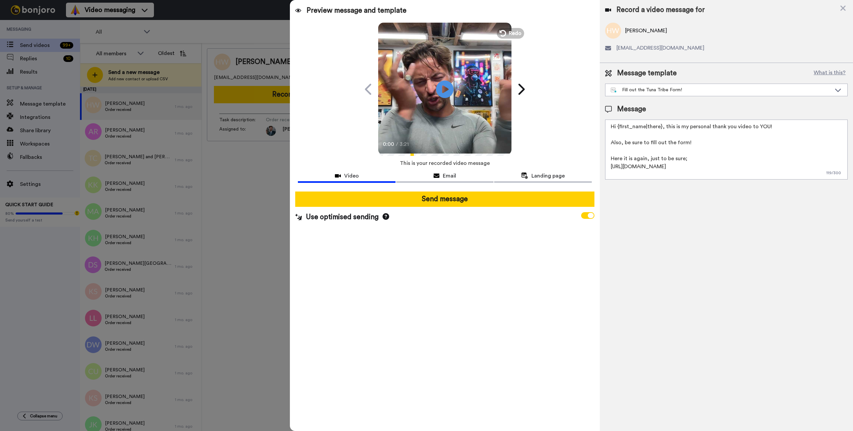
click at [444, 89] on icon "Play/Pause" at bounding box center [445, 89] width 18 height 32
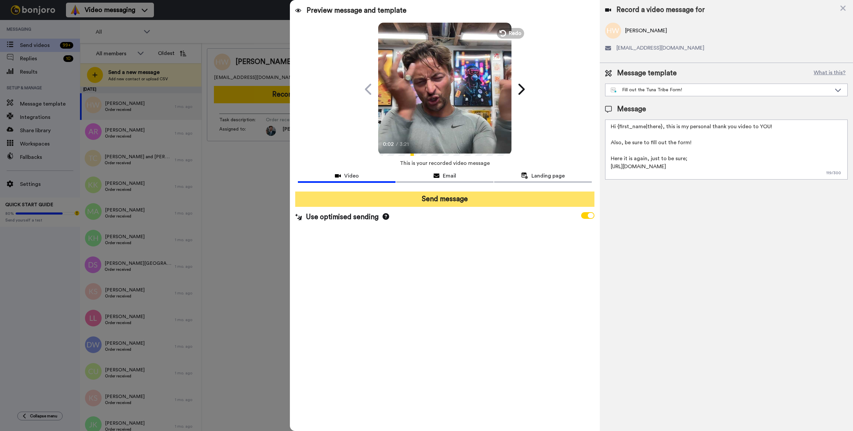
click at [453, 200] on button "Send message" at bounding box center [444, 199] width 299 height 15
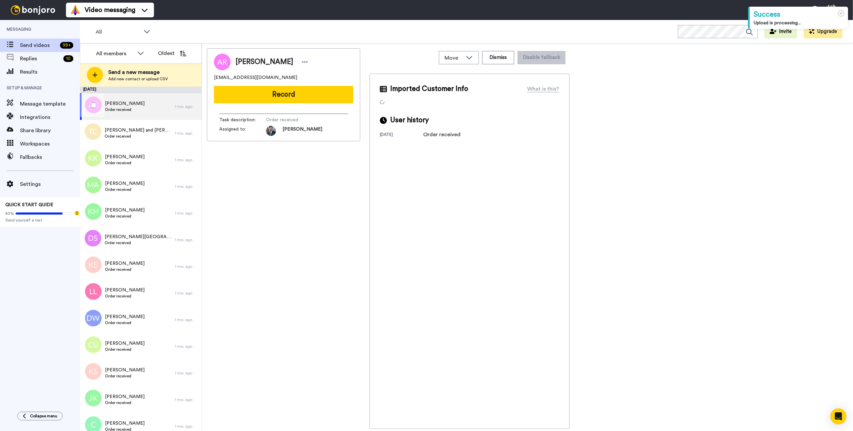
click at [147, 113] on div "[PERSON_NAME] Order received" at bounding box center [127, 106] width 95 height 27
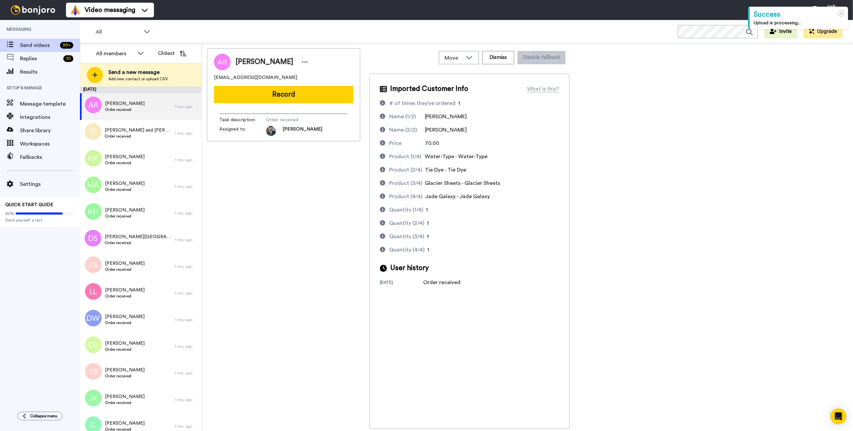
click at [279, 203] on div "[PERSON_NAME] [EMAIL_ADDRESS][DOMAIN_NAME] Record Task description : Order rece…" at bounding box center [283, 238] width 153 height 381
click at [289, 99] on button "Record" at bounding box center [283, 94] width 139 height 17
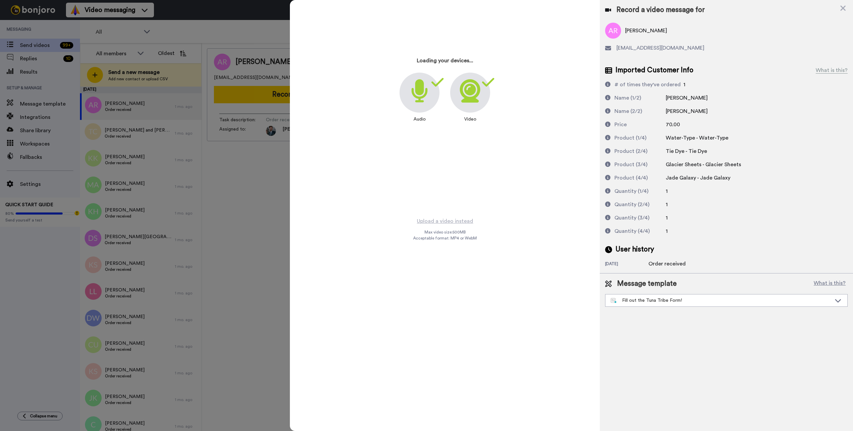
click at [223, 194] on div at bounding box center [426, 215] width 853 height 431
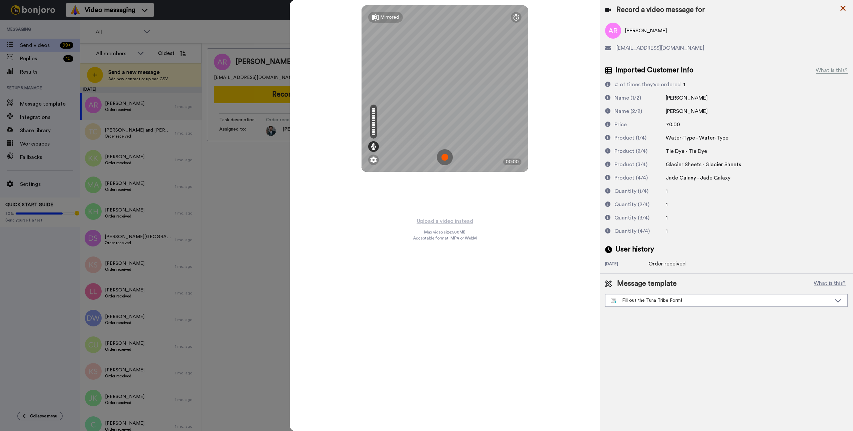
click at [841, 7] on icon at bounding box center [843, 8] width 7 height 8
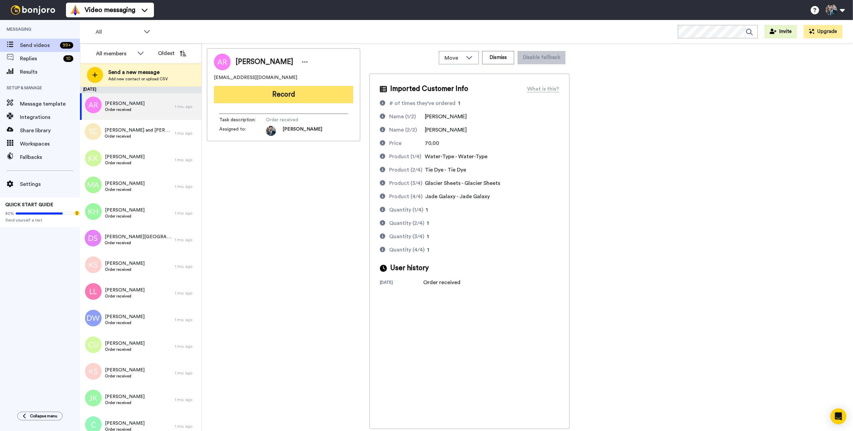
click at [285, 98] on button "Record" at bounding box center [283, 94] width 139 height 17
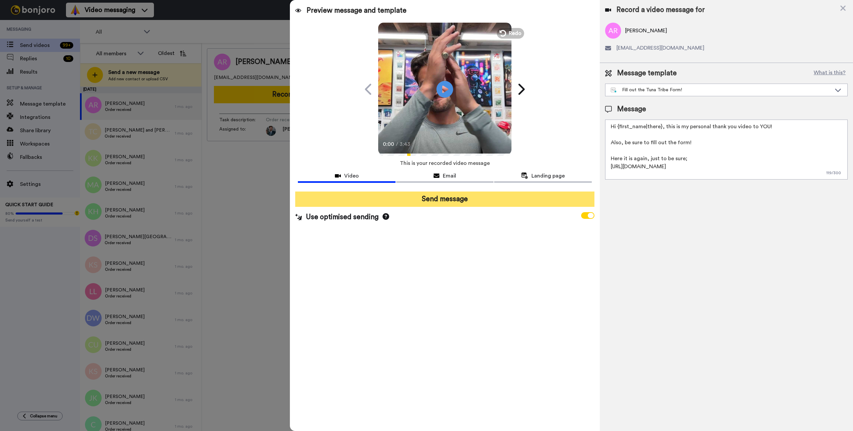
click at [429, 202] on button "Send message" at bounding box center [444, 199] width 299 height 15
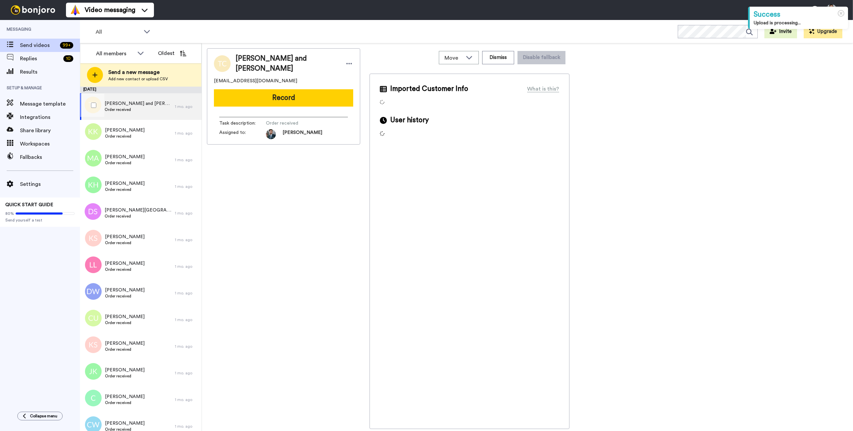
click at [138, 102] on span "[PERSON_NAME] and [PERSON_NAME]" at bounding box center [138, 103] width 67 height 7
click at [140, 104] on span "[PERSON_NAME] and [PERSON_NAME]" at bounding box center [138, 103] width 67 height 7
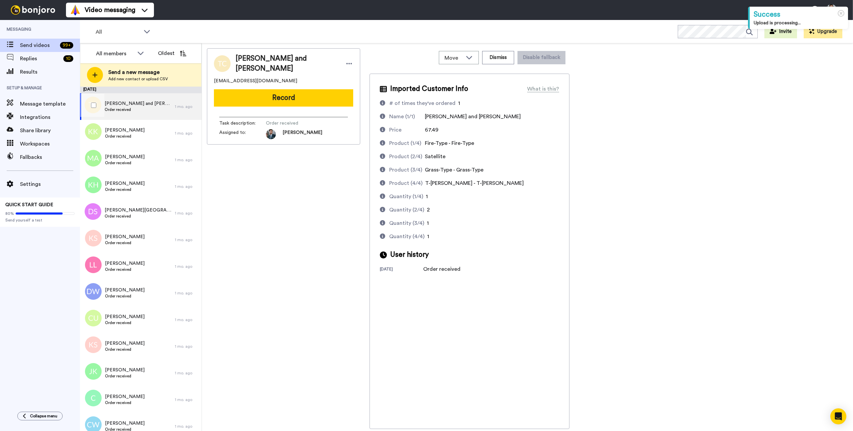
click at [164, 109] on span "Order received" at bounding box center [138, 109] width 67 height 5
click at [299, 232] on div "[PERSON_NAME] and [PERSON_NAME] [EMAIL_ADDRESS][DOMAIN_NAME] Record Task descri…" at bounding box center [283, 238] width 153 height 381
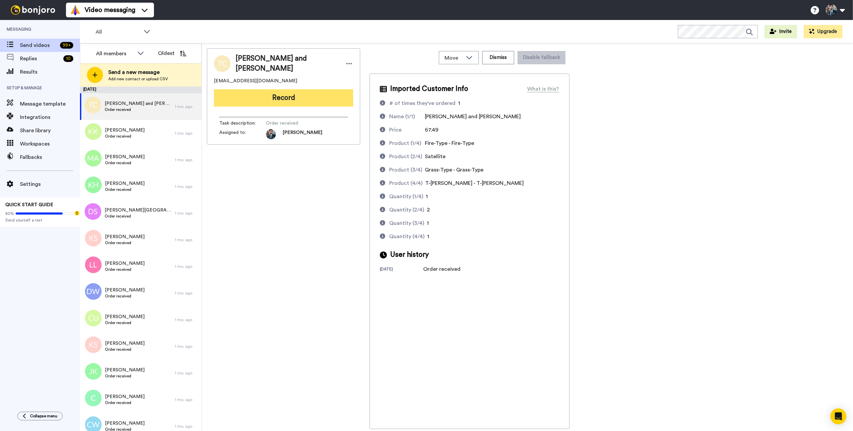
click at [292, 96] on button "Record" at bounding box center [283, 97] width 139 height 17
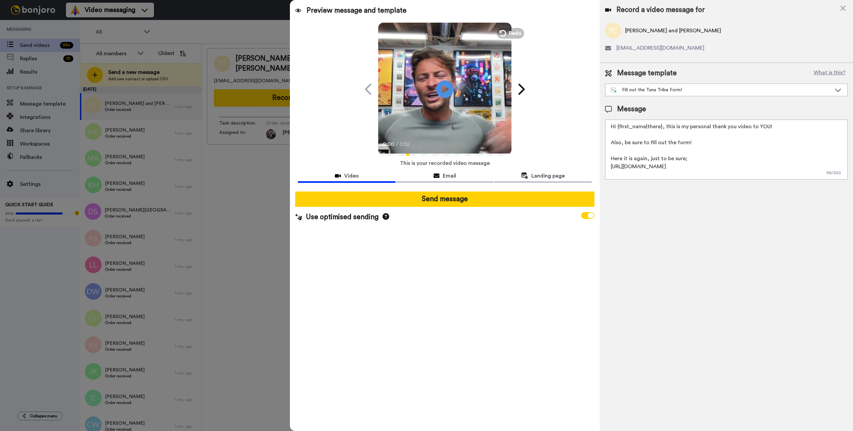
click at [442, 91] on icon "Play/Pause" at bounding box center [445, 89] width 18 height 32
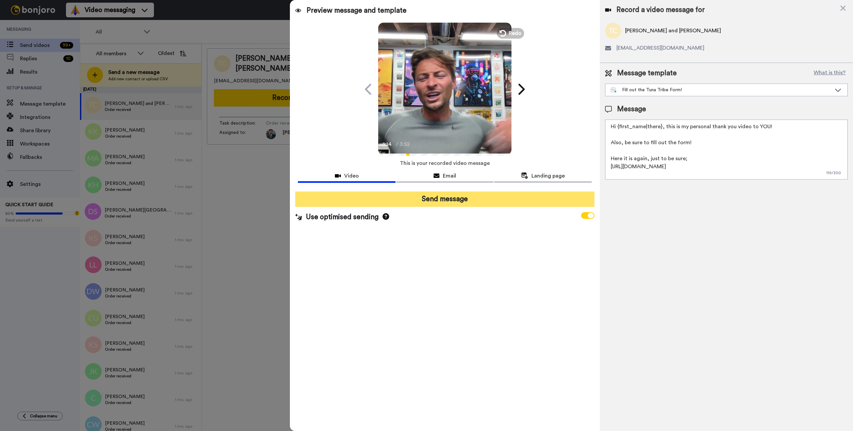
click at [449, 203] on button "Send message" at bounding box center [444, 199] width 299 height 15
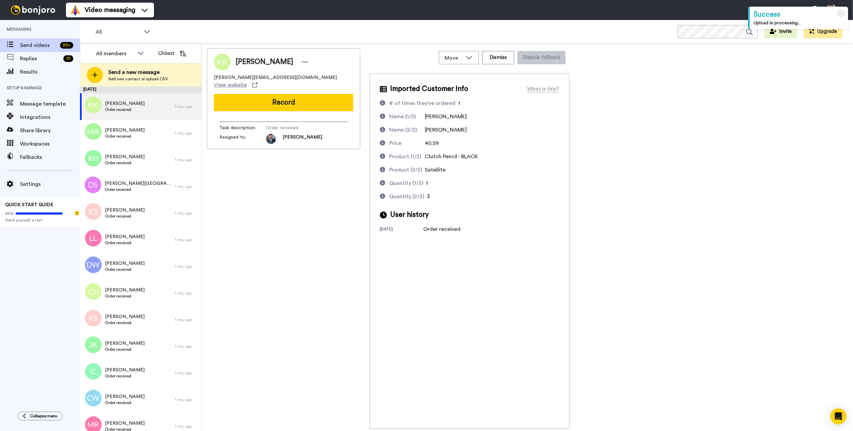
click at [284, 192] on div "[PERSON_NAME] [PERSON_NAME][EMAIL_ADDRESS][DOMAIN_NAME] View website Record Tas…" at bounding box center [283, 238] width 153 height 381
drag, startPoint x: 287, startPoint y: 193, endPoint x: 154, endPoint y: 132, distance: 146.3
click at [287, 193] on div "[PERSON_NAME] [PERSON_NAME][EMAIL_ADDRESS][DOMAIN_NAME] View website Record Tas…" at bounding box center [283, 238] width 153 height 381
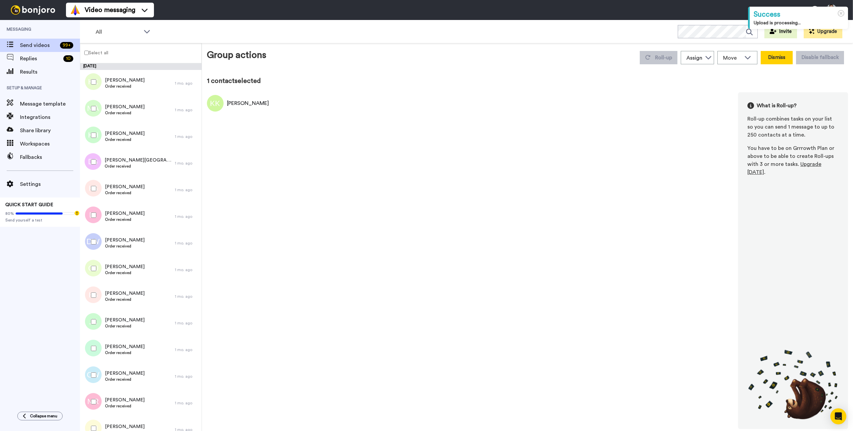
click at [770, 53] on button "Dismiss" at bounding box center [777, 57] width 32 height 13
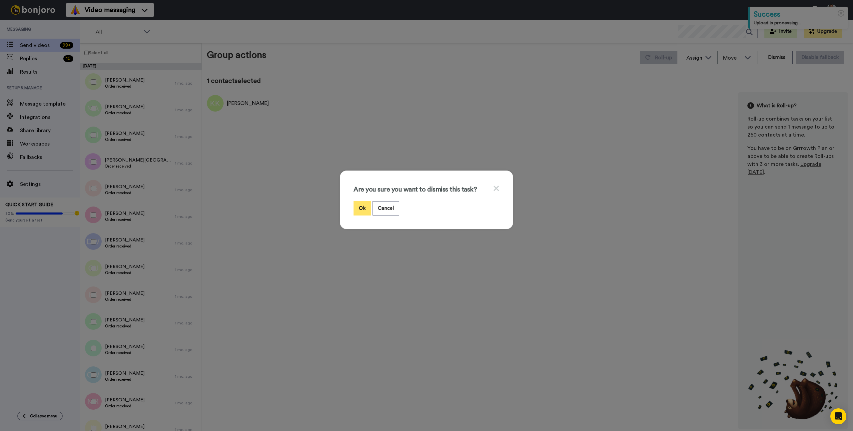
click at [362, 206] on button "Ok" at bounding box center [361, 208] width 17 height 14
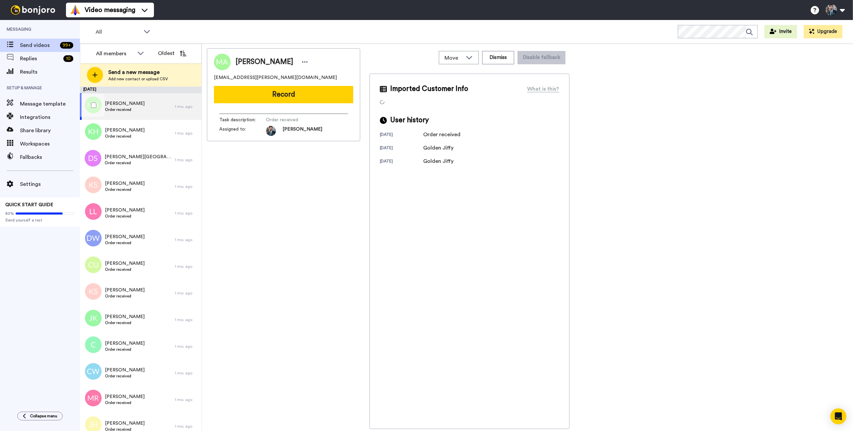
click at [150, 112] on div "[PERSON_NAME] Order received" at bounding box center [127, 106] width 95 height 27
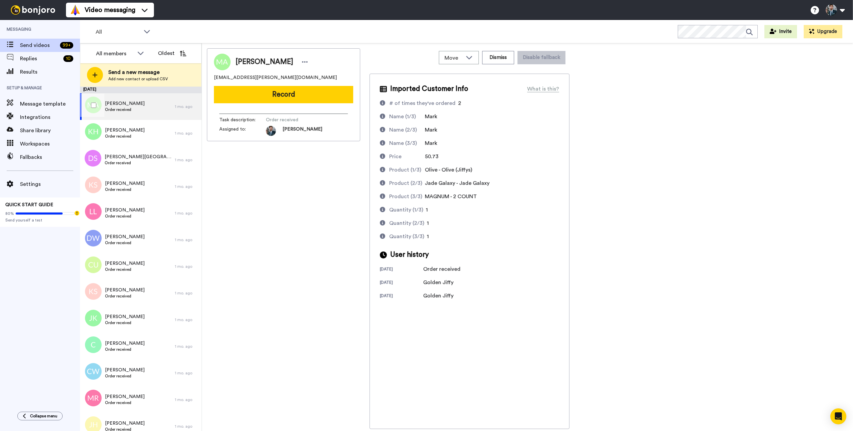
click at [150, 112] on div "[PERSON_NAME] Order received" at bounding box center [127, 106] width 95 height 27
click at [242, 187] on div "[PERSON_NAME] [PERSON_NAME][EMAIL_ADDRESS][PERSON_NAME][DOMAIN_NAME] Record Tas…" at bounding box center [283, 238] width 153 height 381
click at [273, 94] on button "Record" at bounding box center [283, 94] width 139 height 17
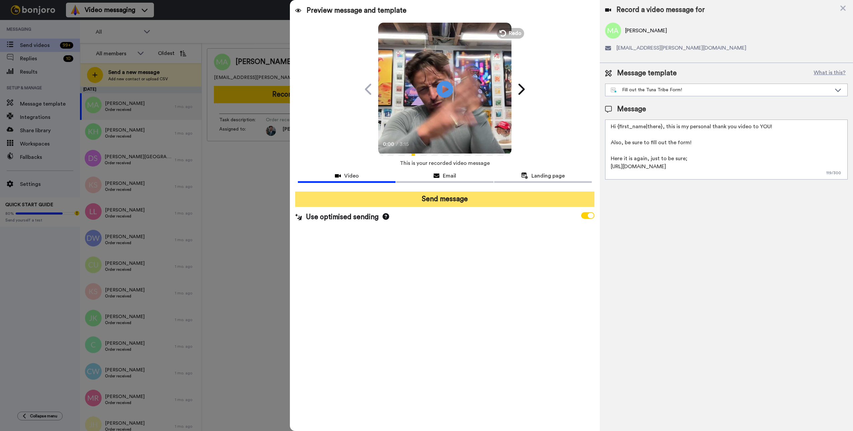
click at [467, 201] on button "Send message" at bounding box center [444, 199] width 299 height 15
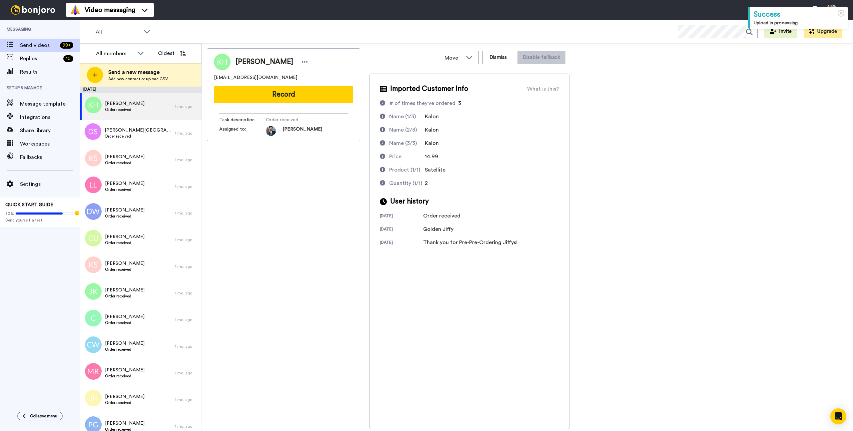
click at [292, 199] on div "Kalon Ho kalonho@gmail.com Record Task description : Order received Assigned to…" at bounding box center [283, 238] width 153 height 381
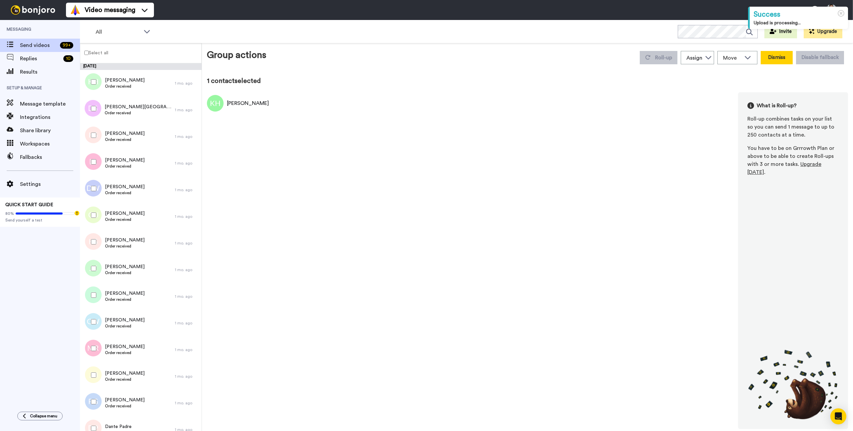
click at [763, 59] on button "Dismiss" at bounding box center [777, 57] width 32 height 13
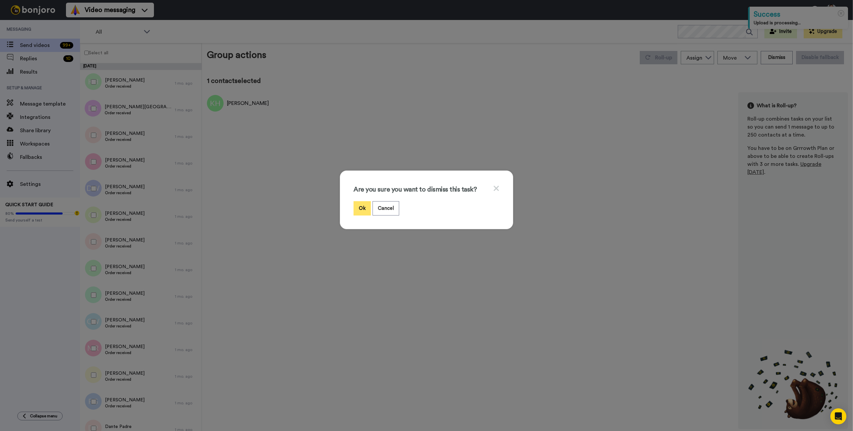
click at [362, 209] on button "Ok" at bounding box center [361, 208] width 17 height 14
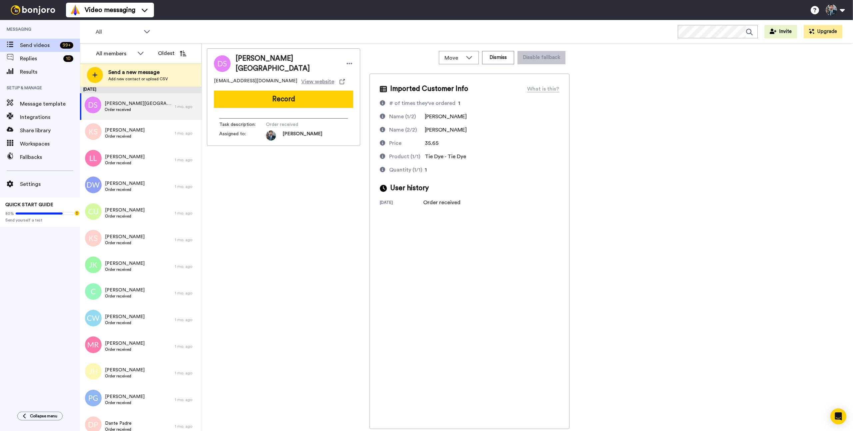
click at [335, 246] on div "Dr. Martina Schorr-Neustadt martinaSN@web.de View website Record Task descripti…" at bounding box center [283, 238] width 153 height 381
drag, startPoint x: 335, startPoint y: 245, endPoint x: 143, endPoint y: 126, distance: 226.4
click at [326, 242] on div "Dr. Martina Schorr-Neustadt martinaSN@web.de View website Record Task descripti…" at bounding box center [283, 238] width 153 height 381
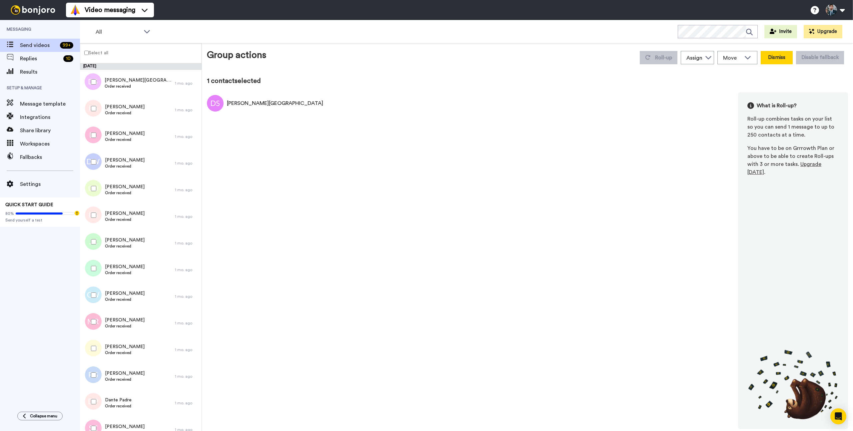
click at [773, 60] on button "Dismiss" at bounding box center [777, 57] width 32 height 13
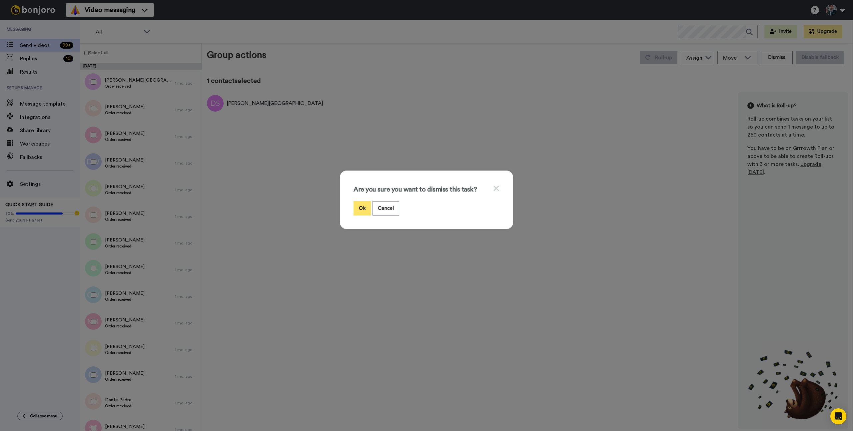
click at [359, 211] on button "Ok" at bounding box center [361, 208] width 17 height 14
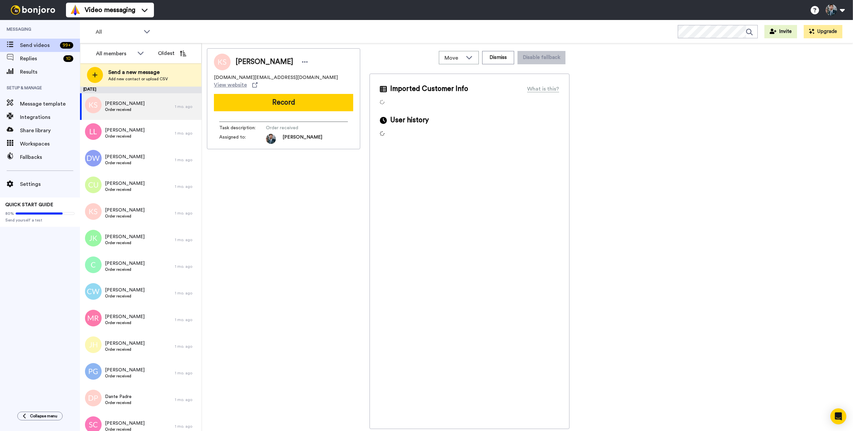
click at [283, 183] on div "Kyle Stevens kyle.online@stevensbluebox.com View website Record Task descriptio…" at bounding box center [283, 238] width 153 height 381
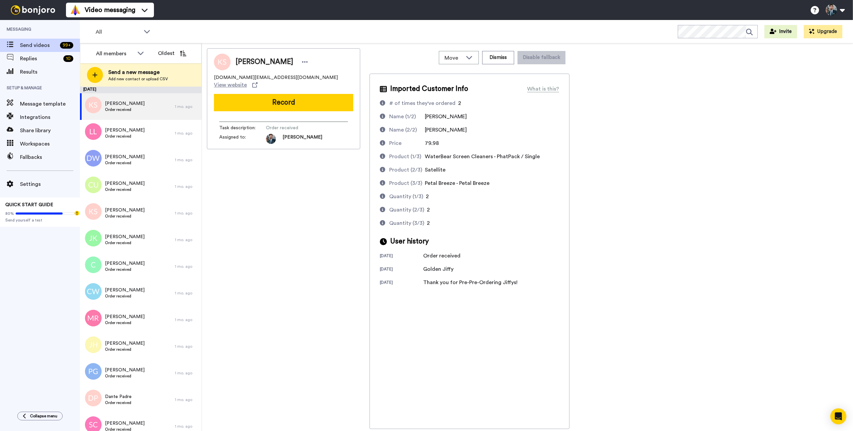
click at [283, 183] on div "Kyle Stevens kyle.online@stevensbluebox.com View website Record Task descriptio…" at bounding box center [283, 238] width 153 height 381
click at [278, 18] on div "Video messaging Switch to Video messaging Testimonials Settings Discover Help &…" at bounding box center [459, 10] width 787 height 20
